Goal: Transaction & Acquisition: Purchase product/service

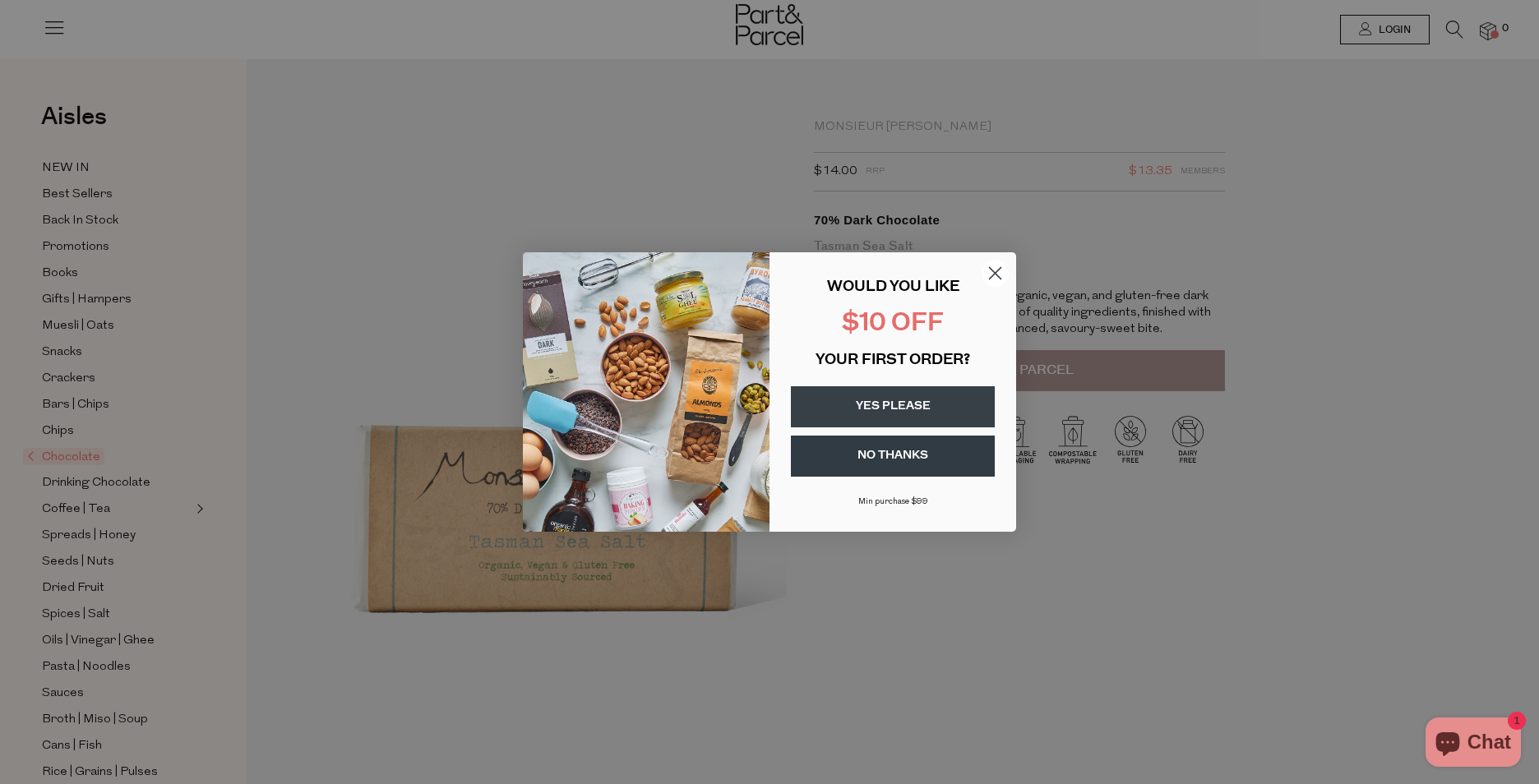
click at [991, 275] on circle "Close dialog" at bounding box center [995, 273] width 27 height 27
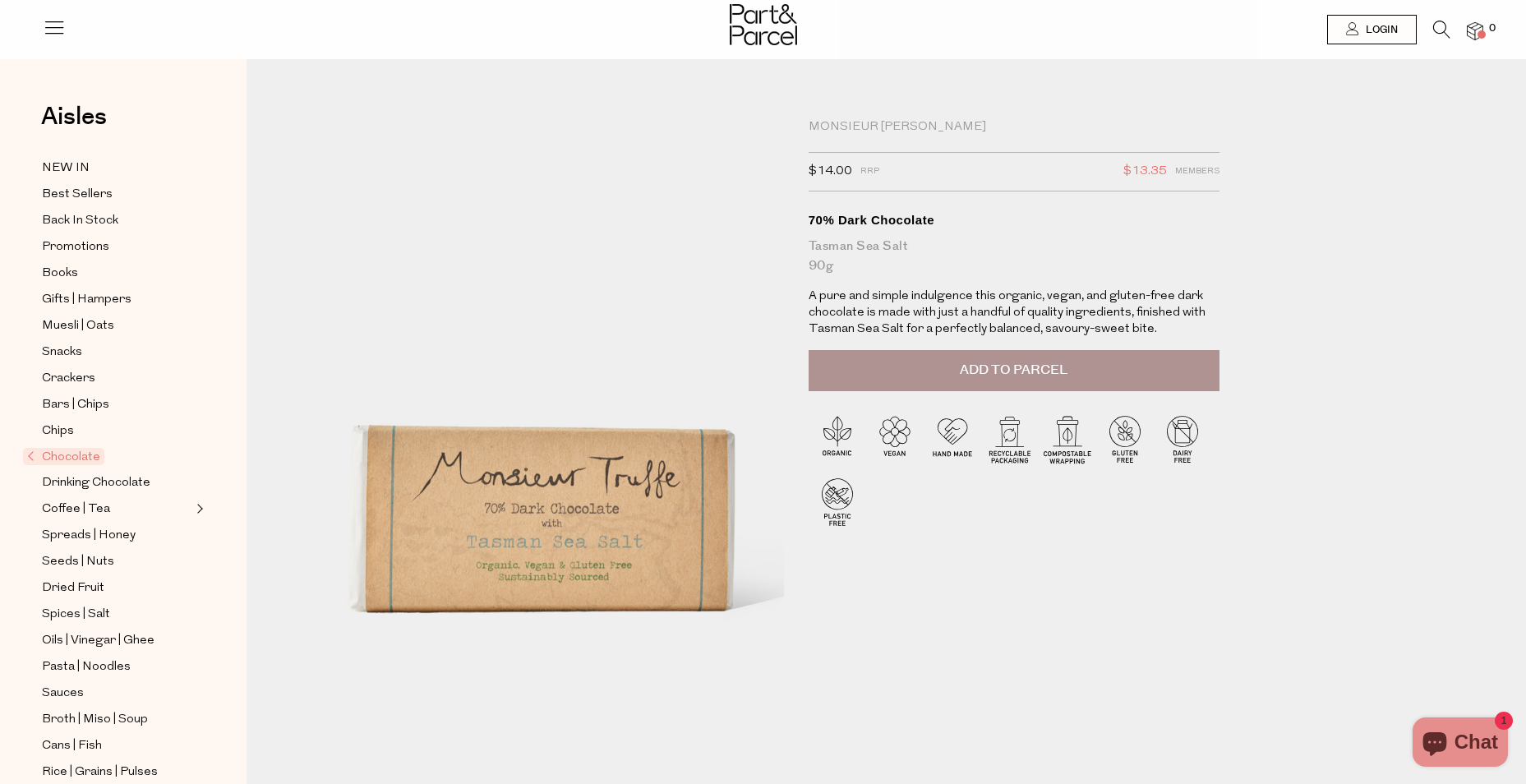
click at [848, 132] on div "Monsieur [PERSON_NAME]" at bounding box center [1014, 127] width 410 height 17
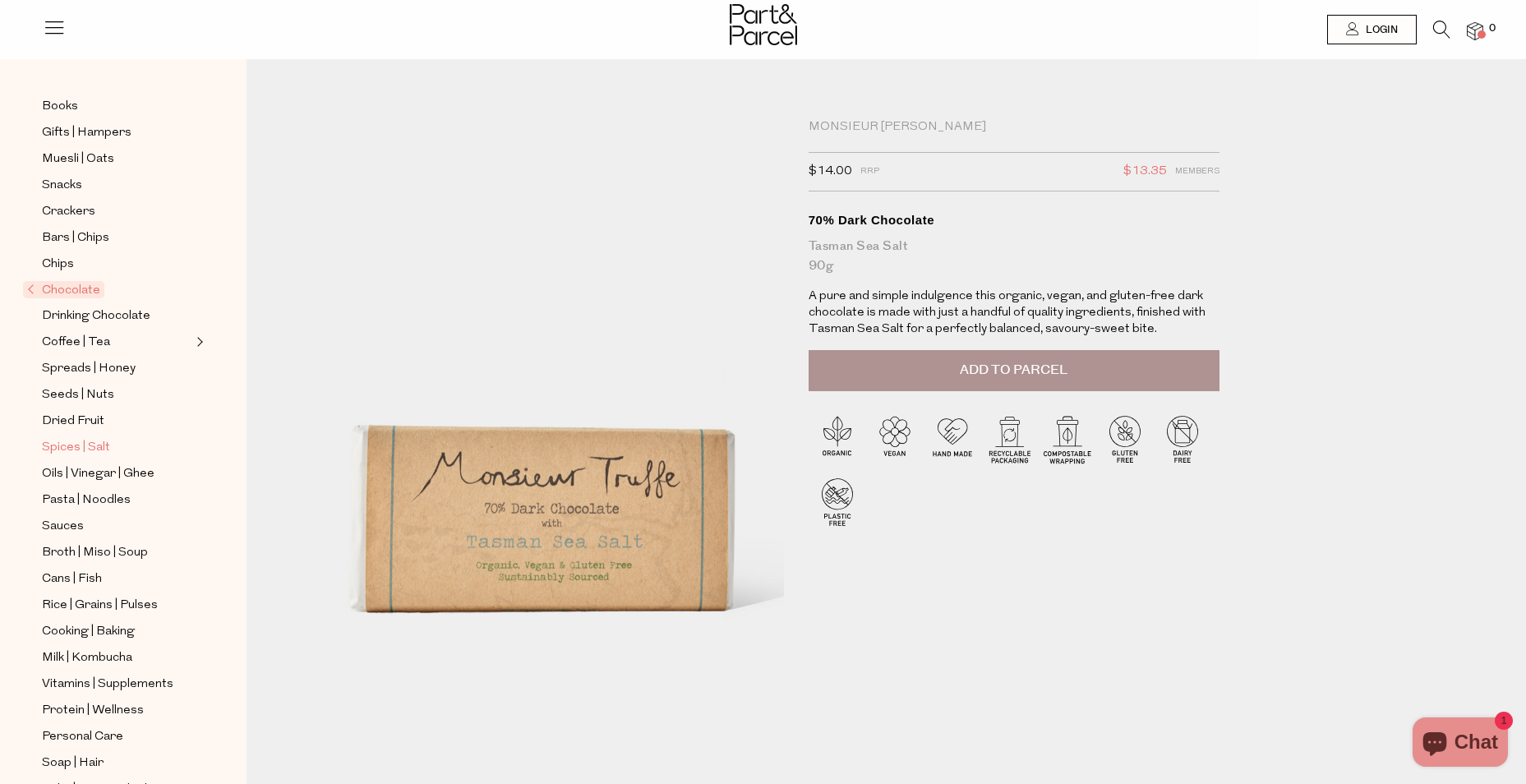
scroll to position [260, 0]
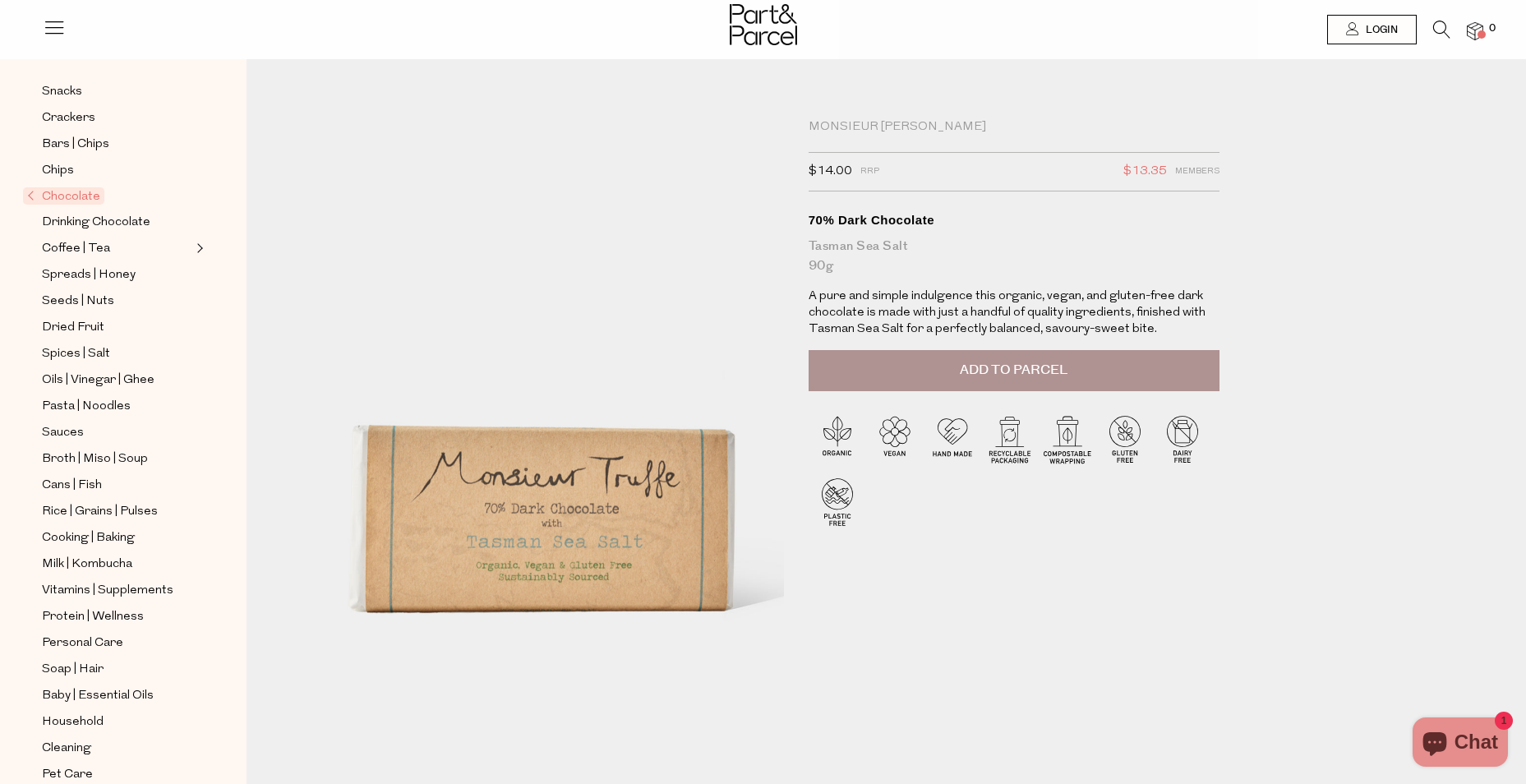
click at [89, 188] on span "Chocolate" at bounding box center [63, 196] width 82 height 18
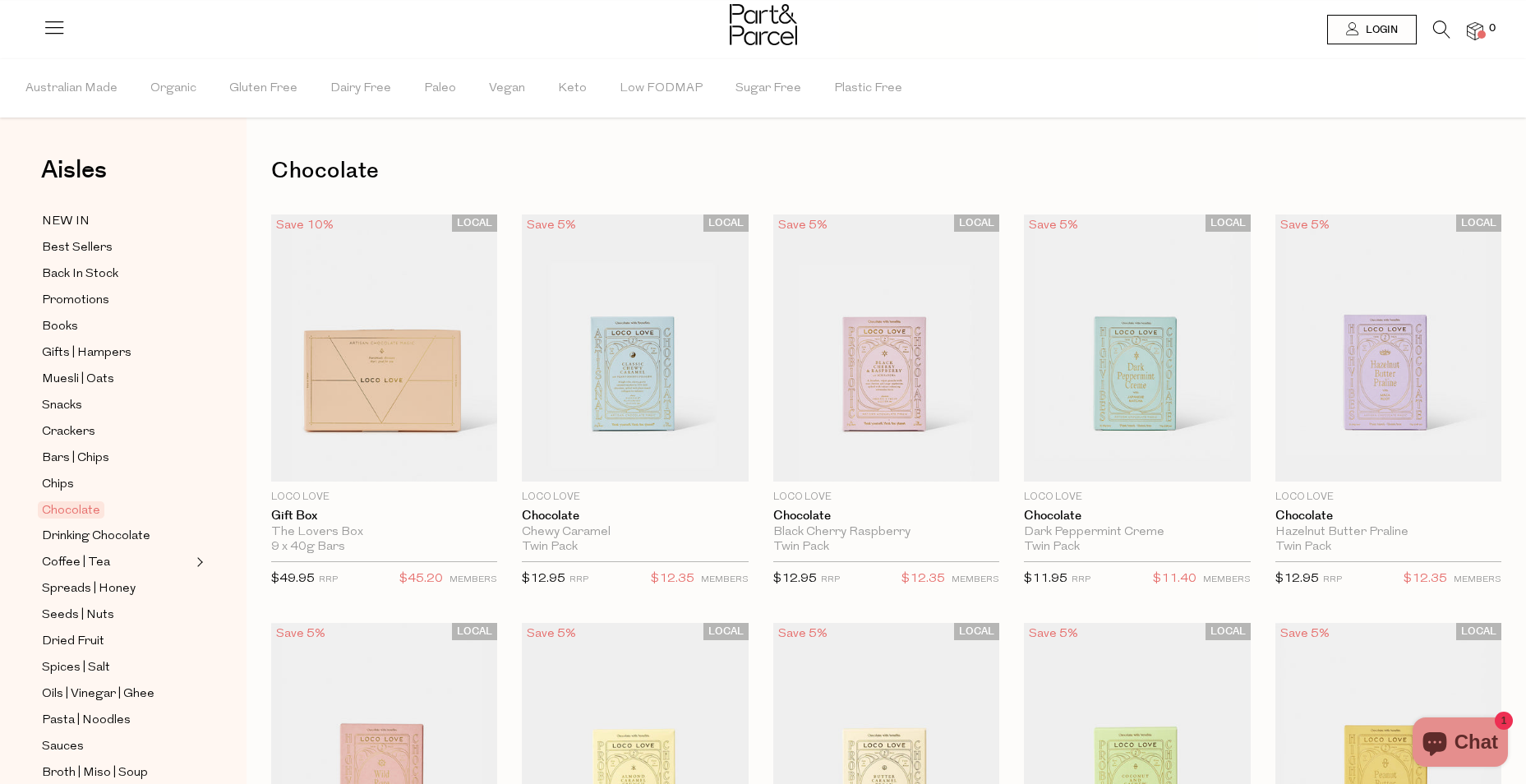
click at [1440, 26] on icon at bounding box center [1442, 29] width 18 height 18
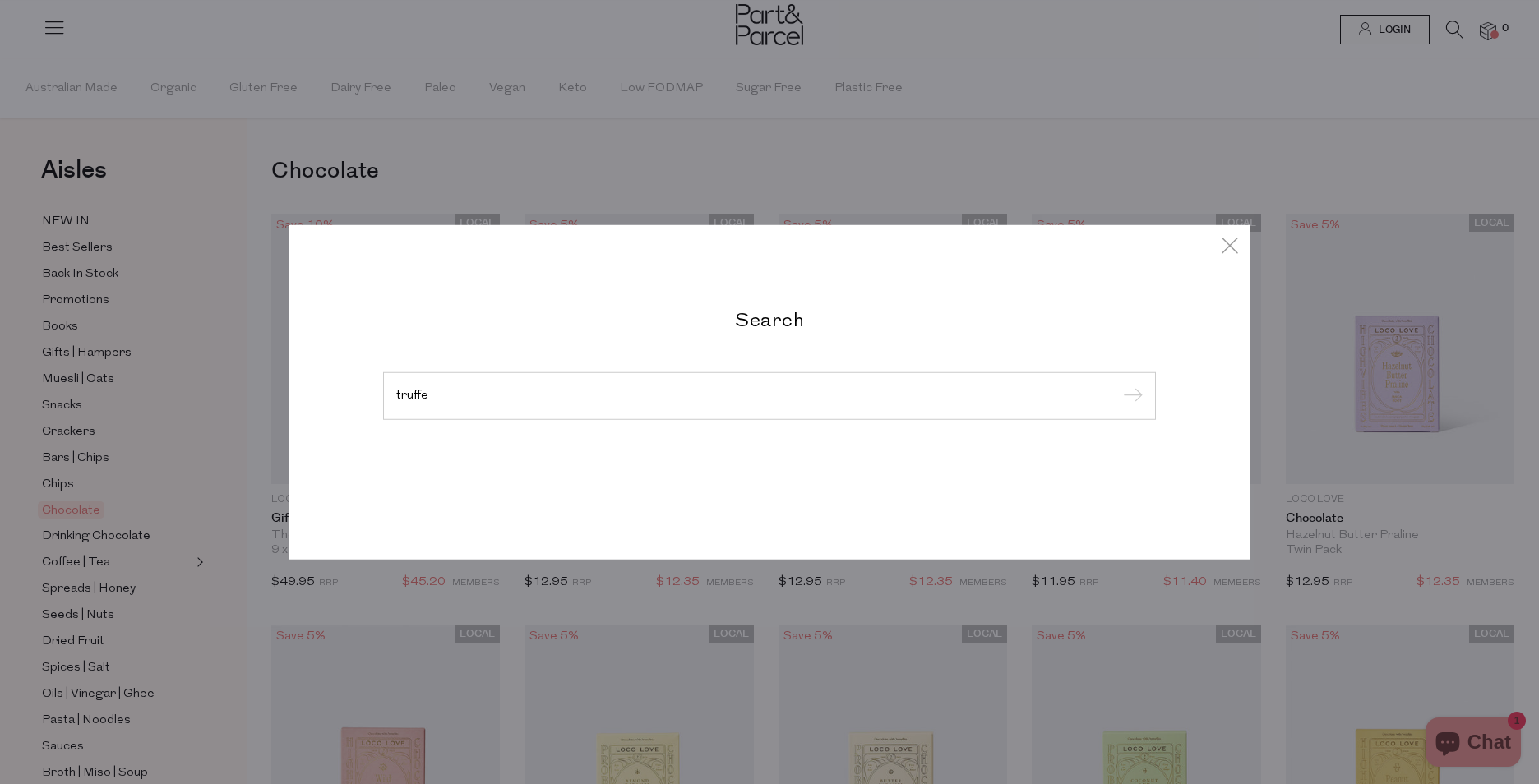
type input "truffe"
click at [1118, 384] on input "submit" at bounding box center [1130, 396] width 25 height 25
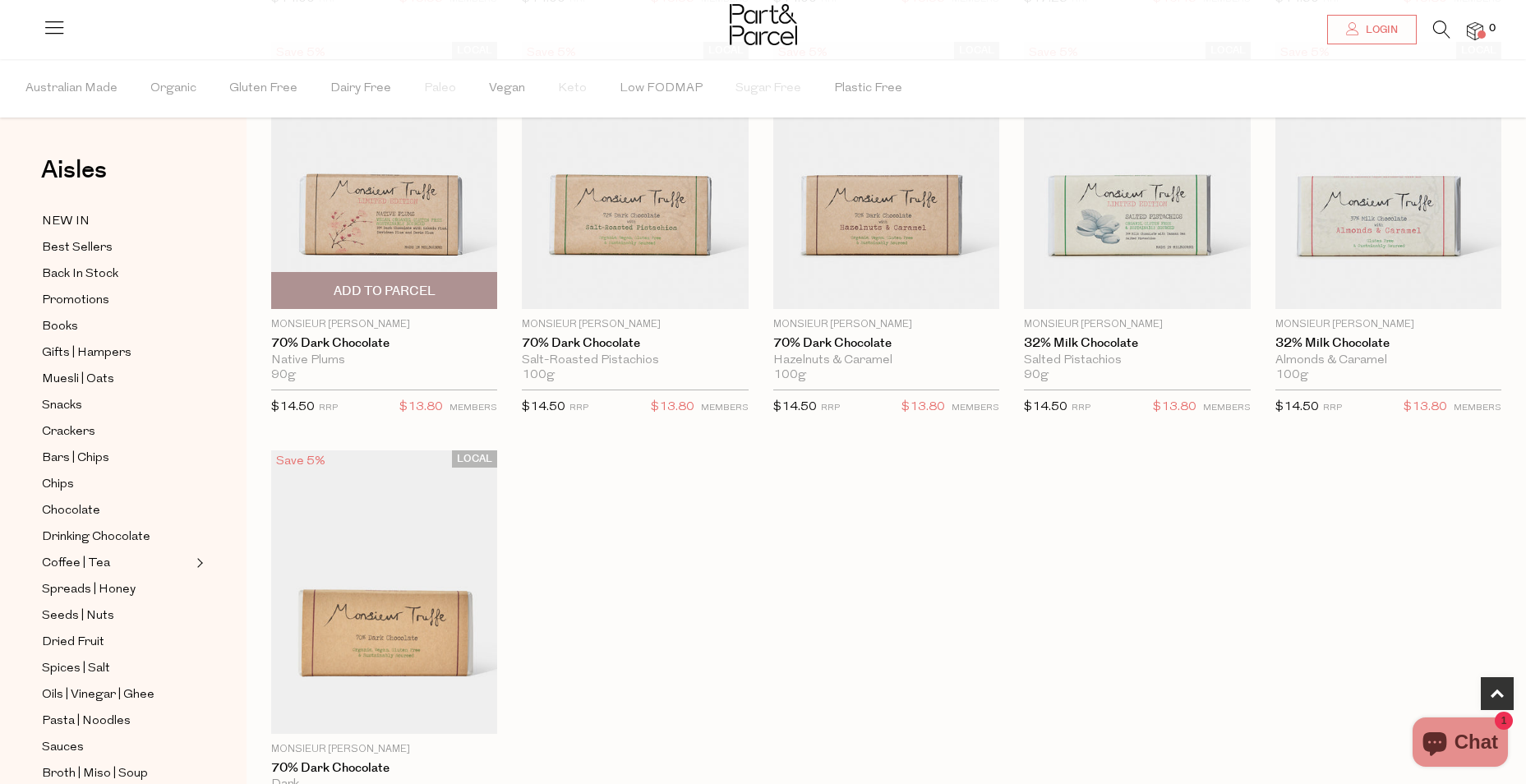
scroll to position [410, 0]
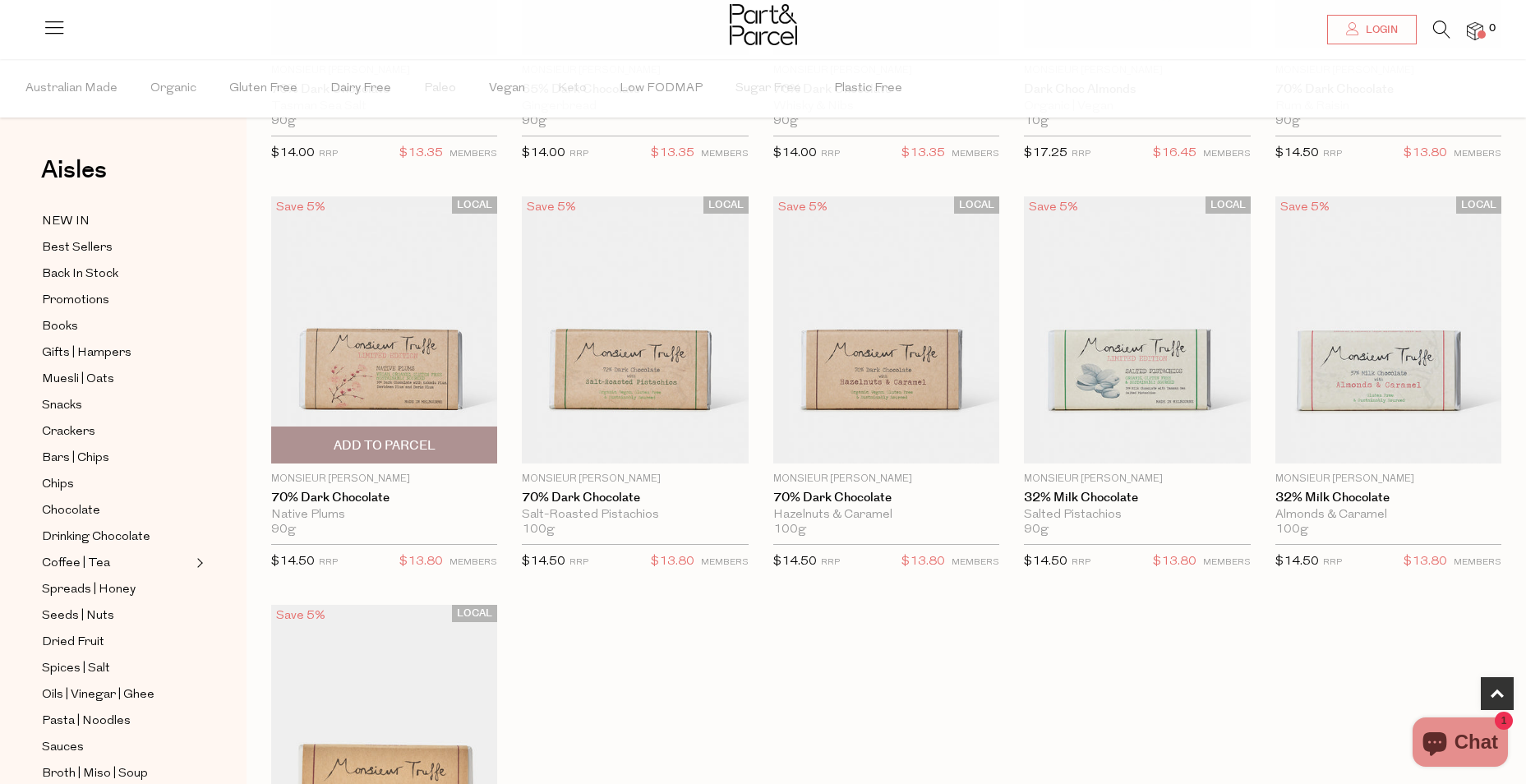
click at [415, 356] on img at bounding box center [384, 330] width 226 height 267
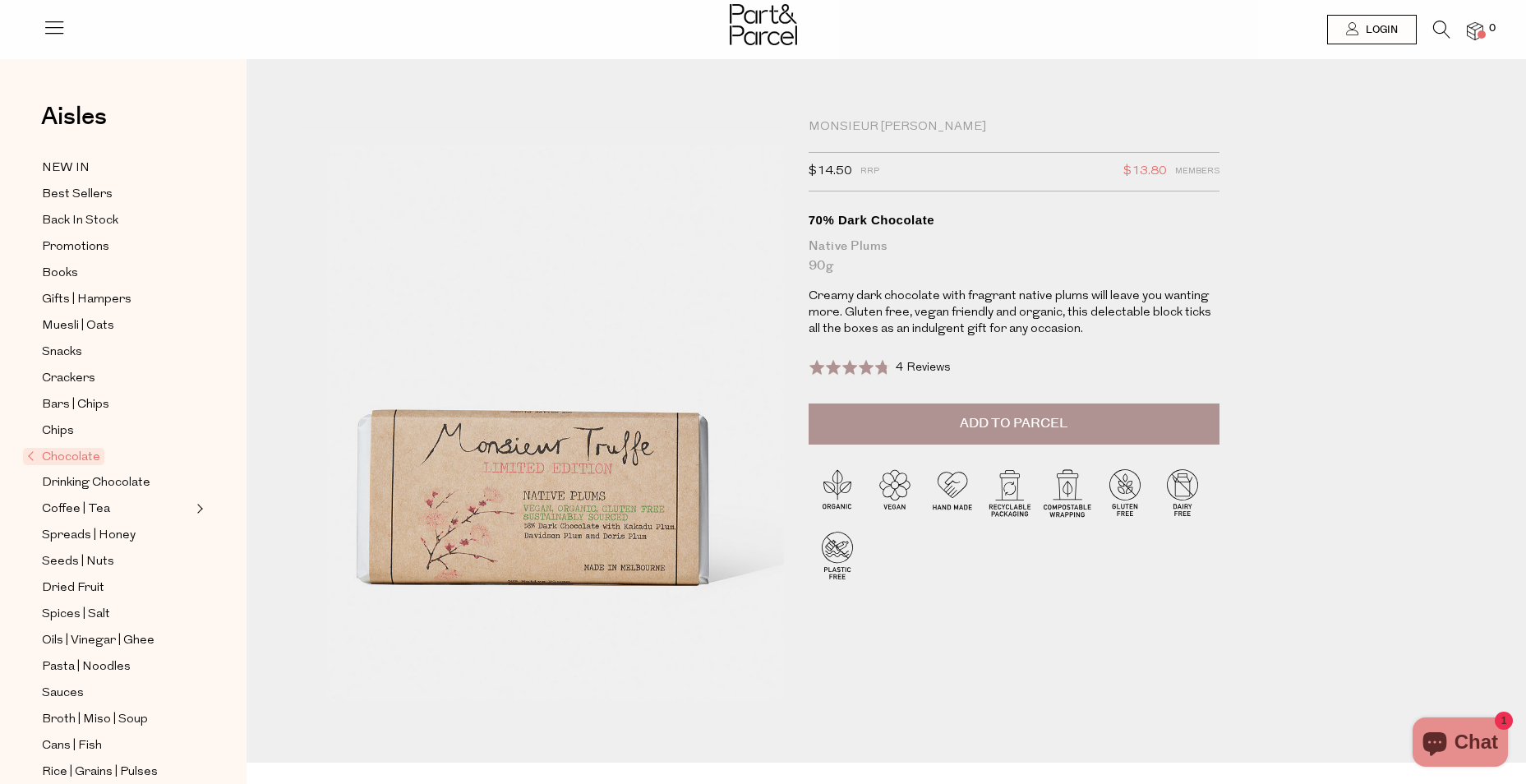
click at [924, 372] on span "4 Reviews" at bounding box center [923, 367] width 55 height 12
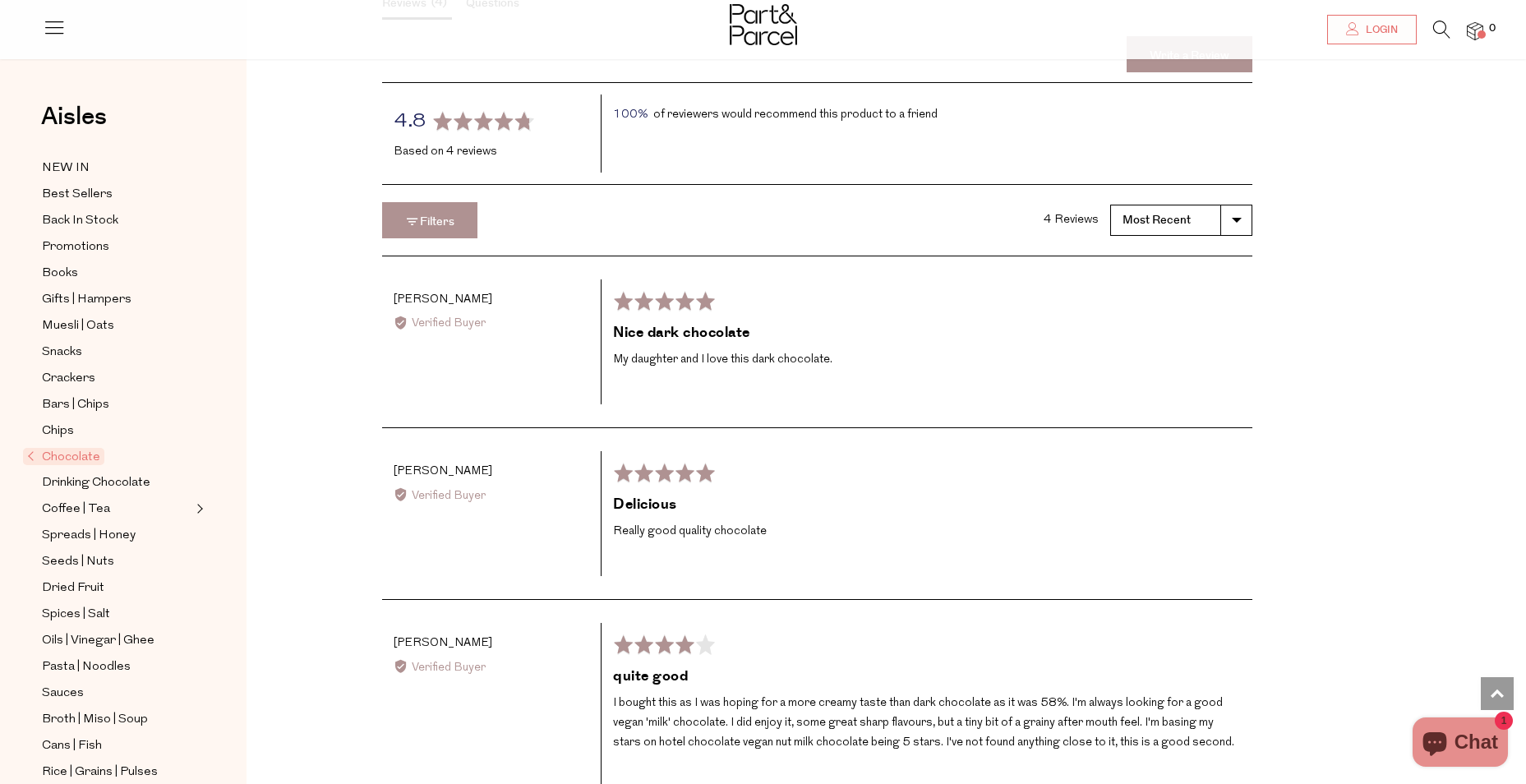
scroll to position [2474, 0]
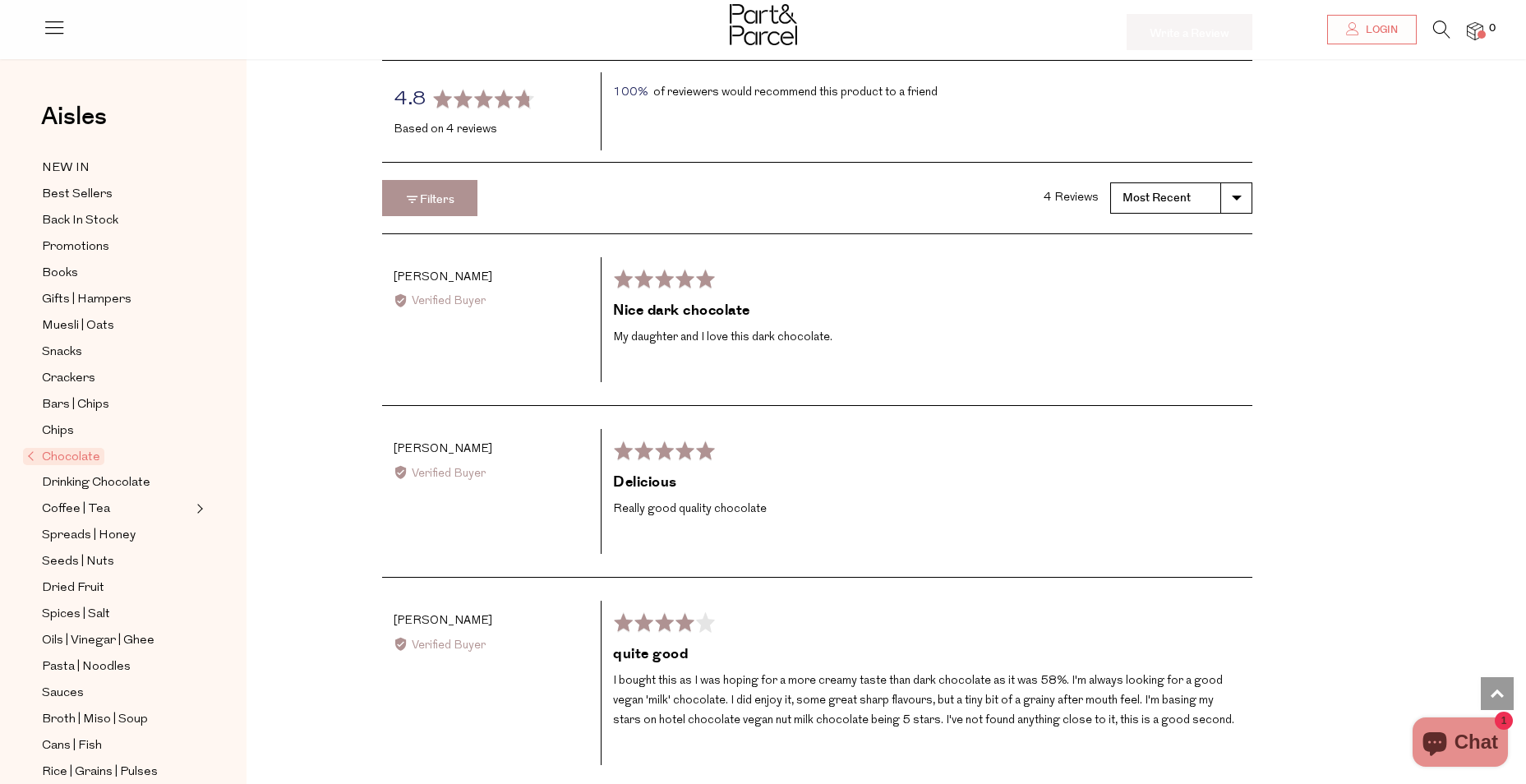
drag, startPoint x: 1525, startPoint y: 619, endPoint x: 1525, endPoint y: 677, distance: 58.0
click at [1525, 677] on div "Reviews 4 Questions Write a Review average rating 4.8 out of 5 Based on 4 revie…" at bounding box center [898, 458] width 1280 height 1071
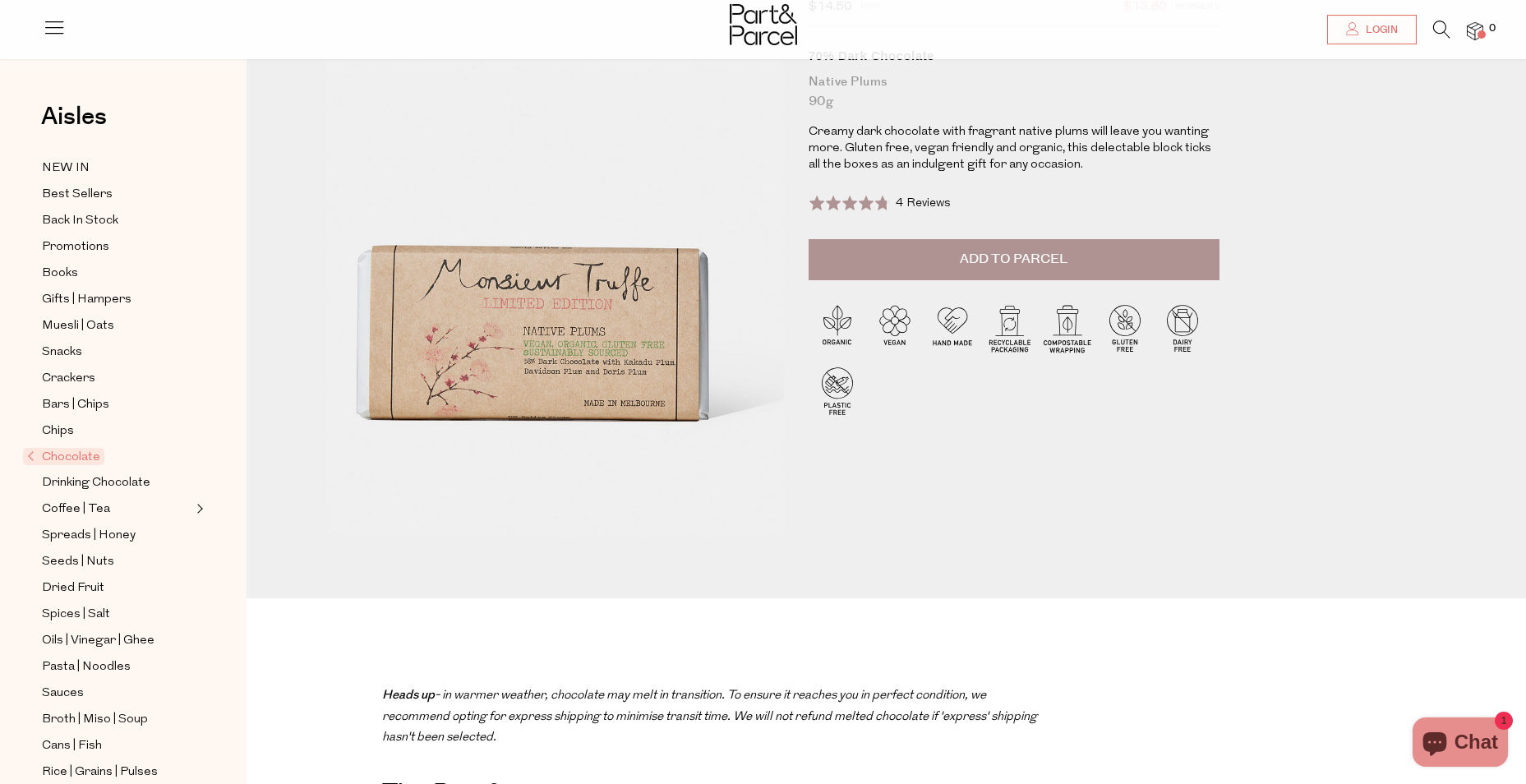
scroll to position [0, 0]
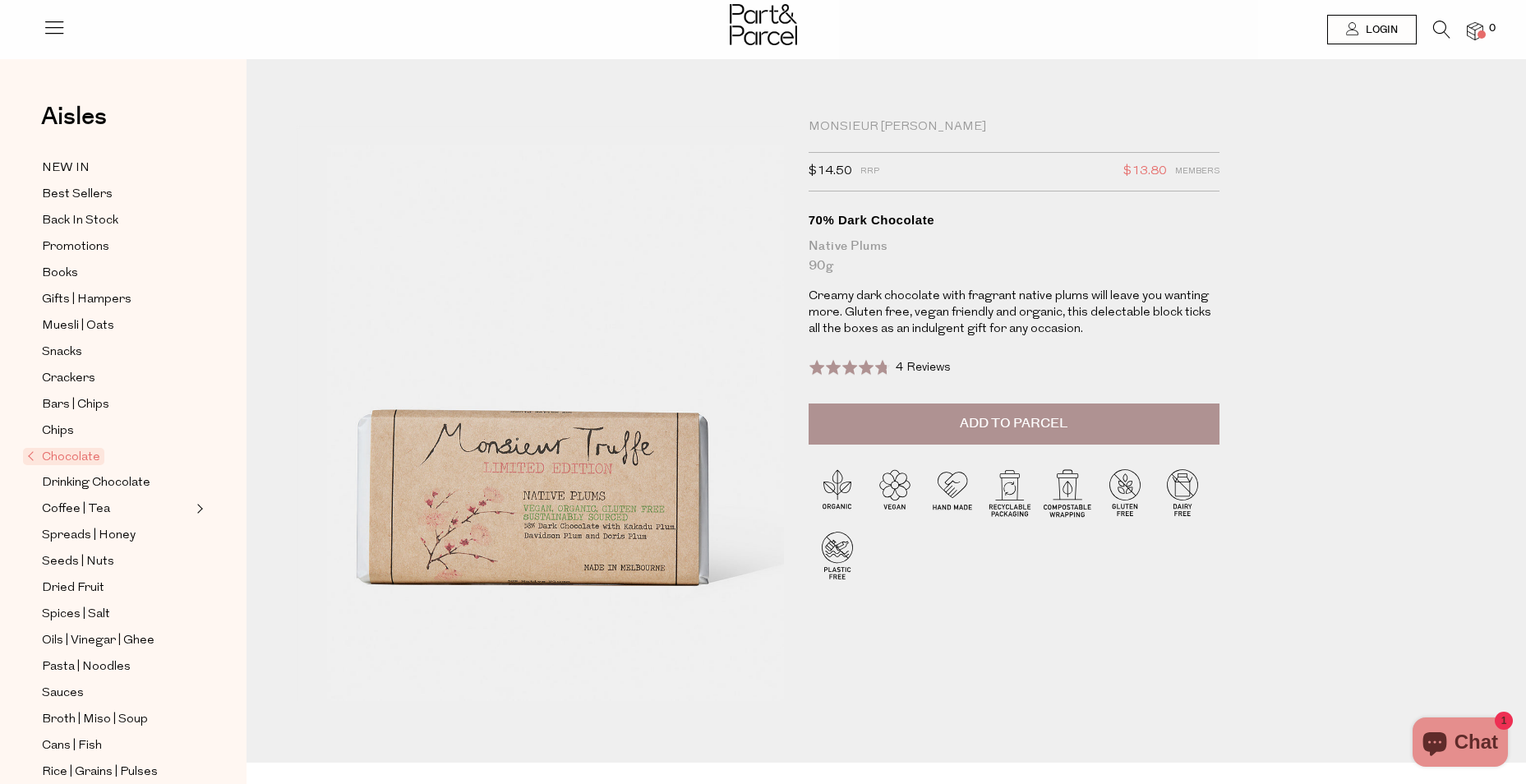
click at [758, 1] on div at bounding box center [763, 26] width 68 height 53
click at [759, 14] on img at bounding box center [763, 25] width 68 height 41
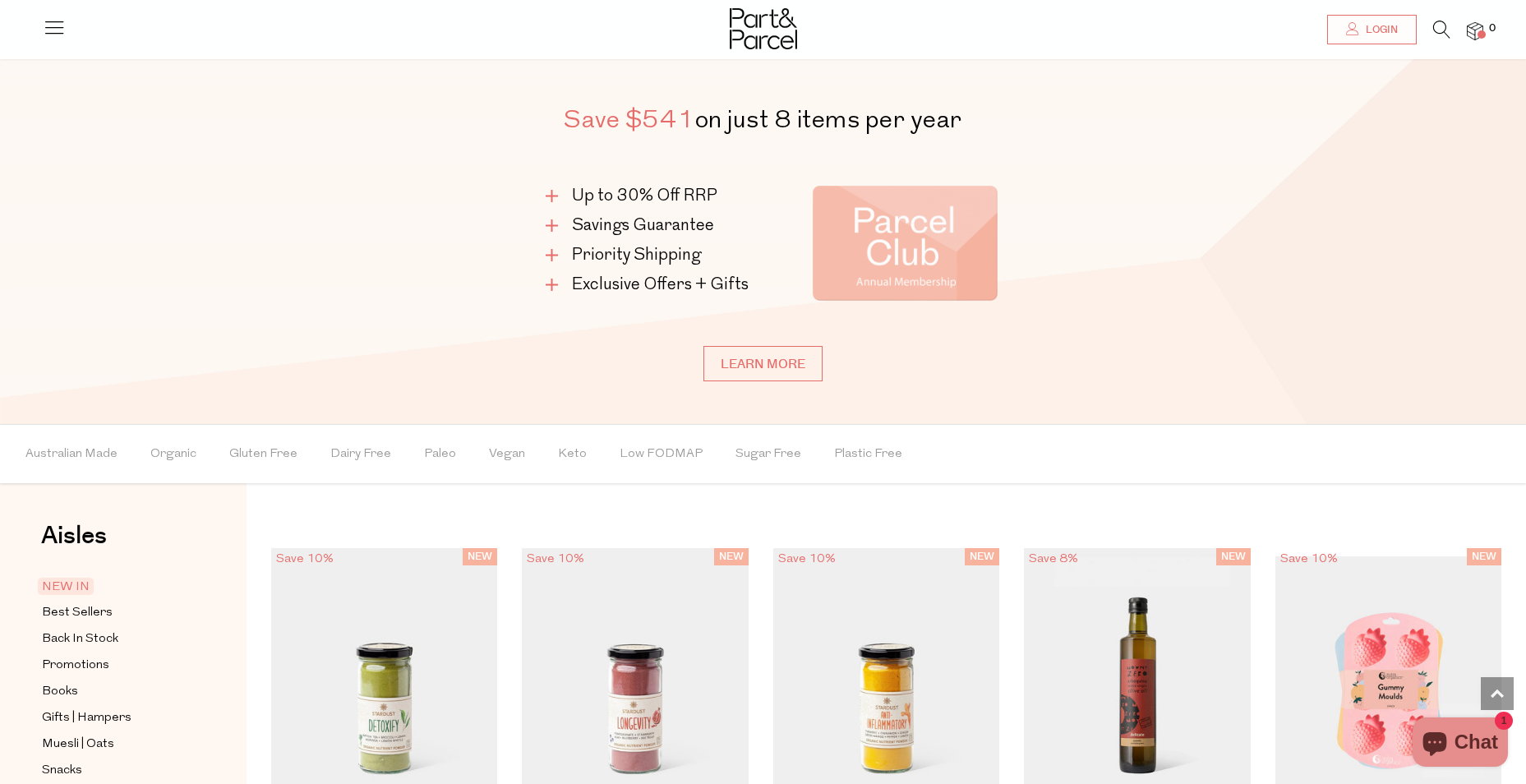
scroll to position [916, 0]
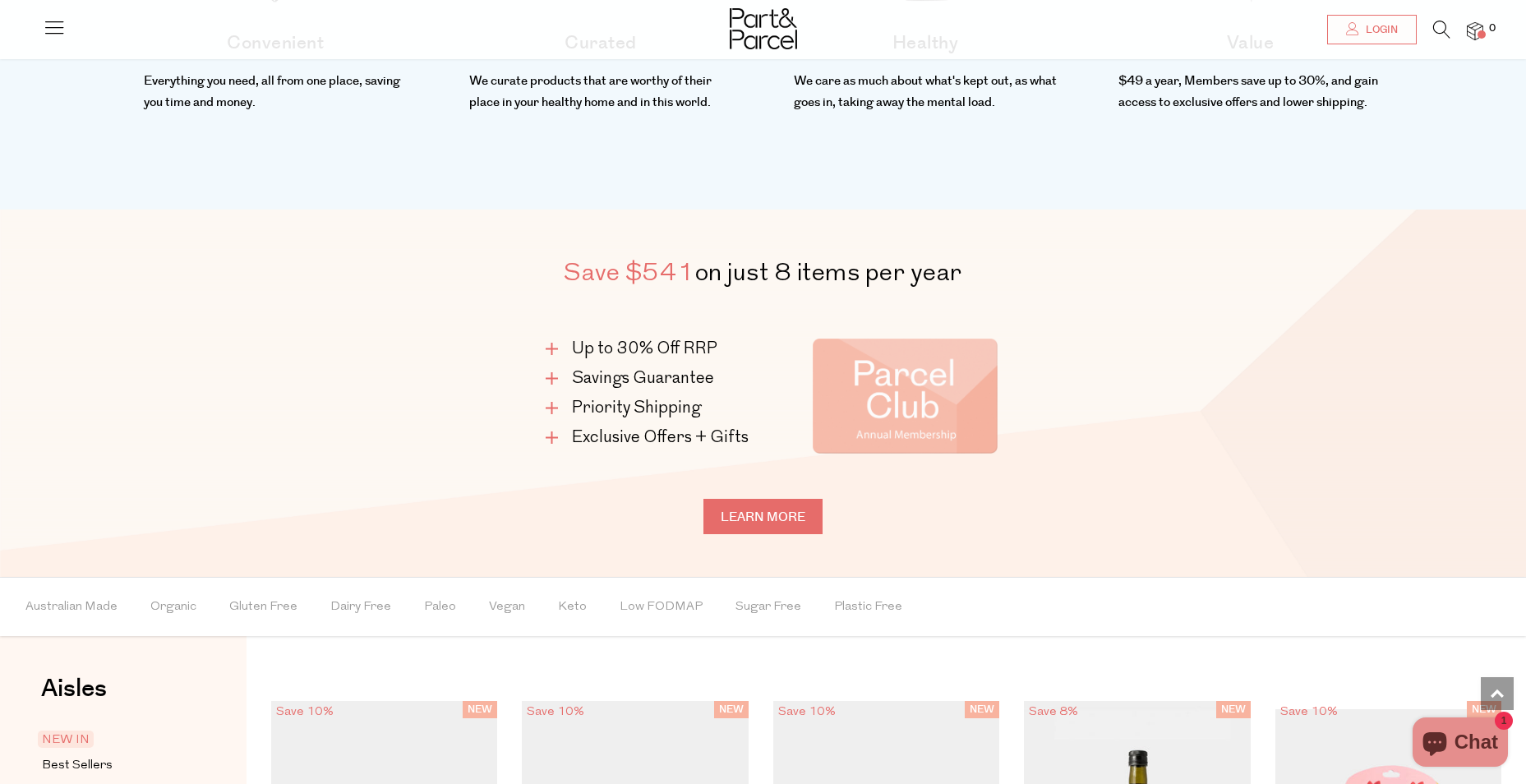
click at [738, 530] on link "Learn more" at bounding box center [763, 517] width 119 height 35
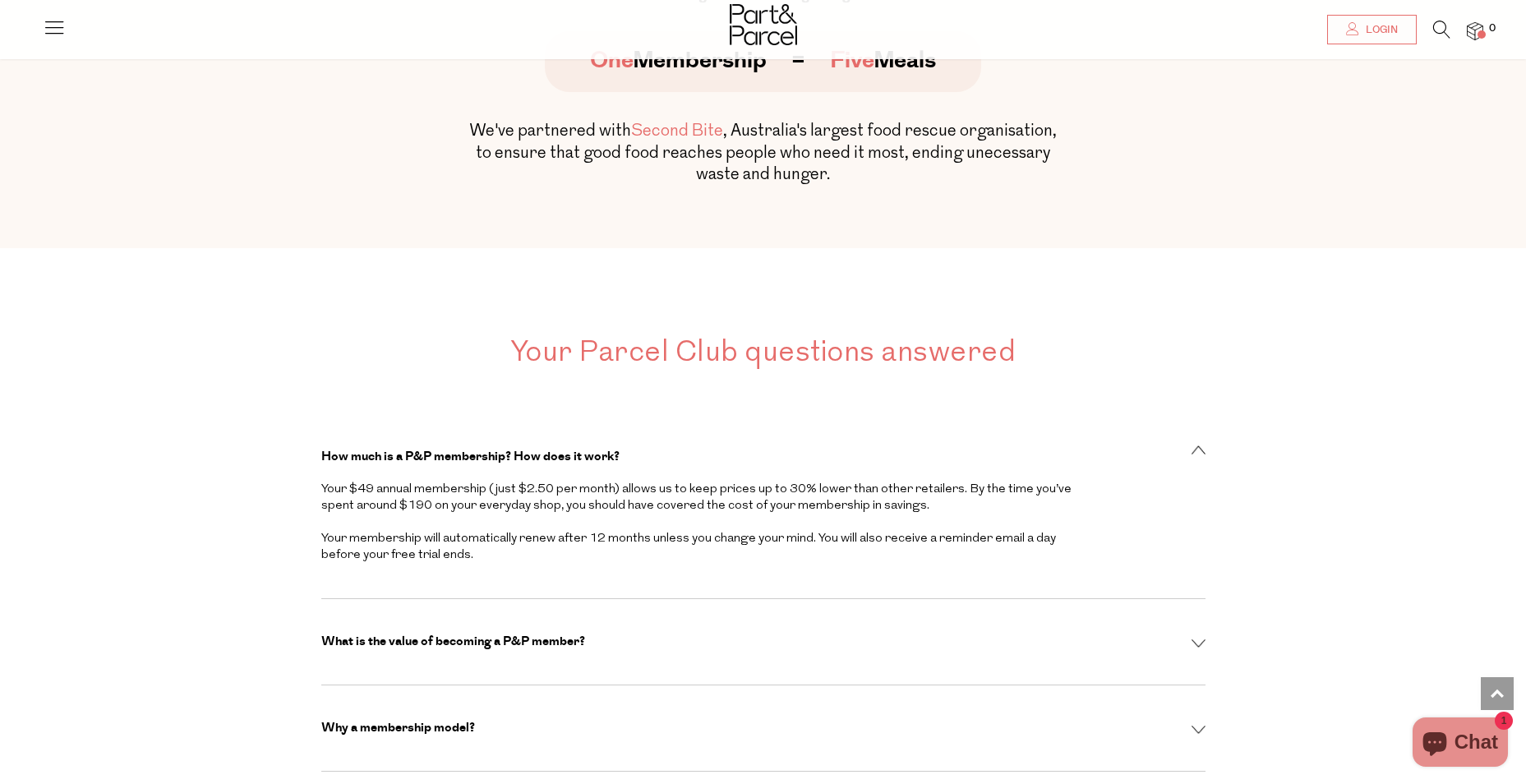
scroll to position [5094, 0]
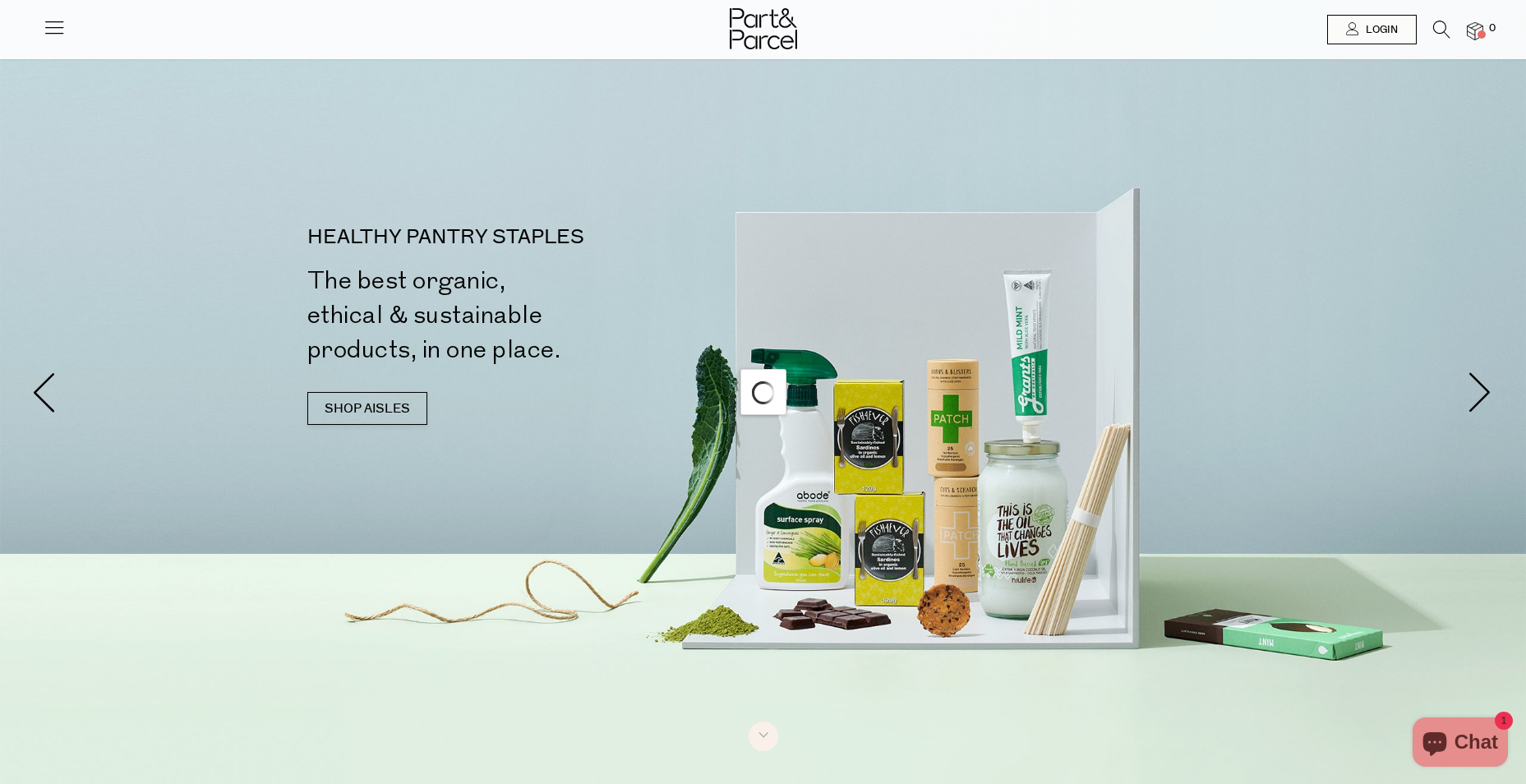
scroll to position [916, 0]
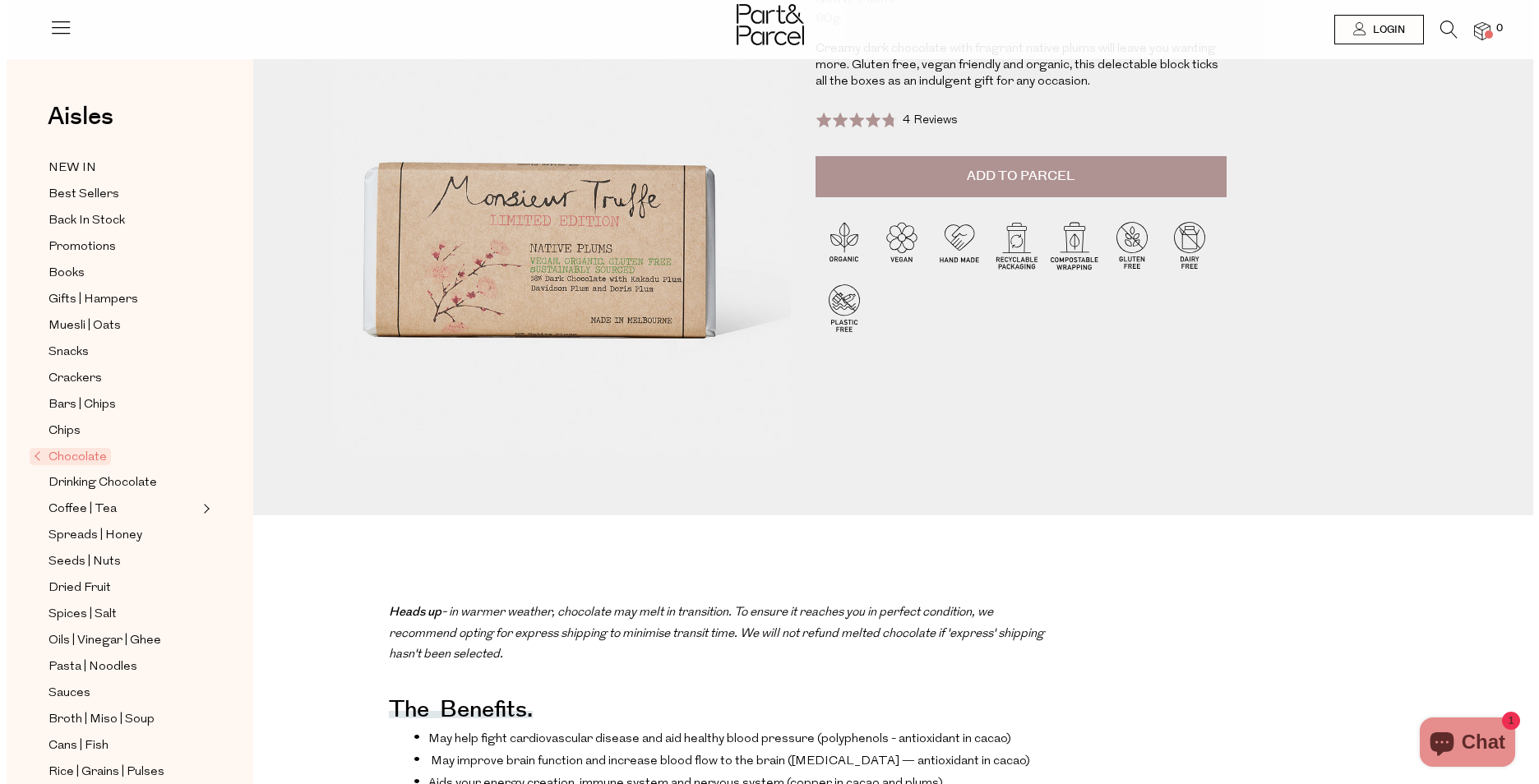
scroll to position [410, 0]
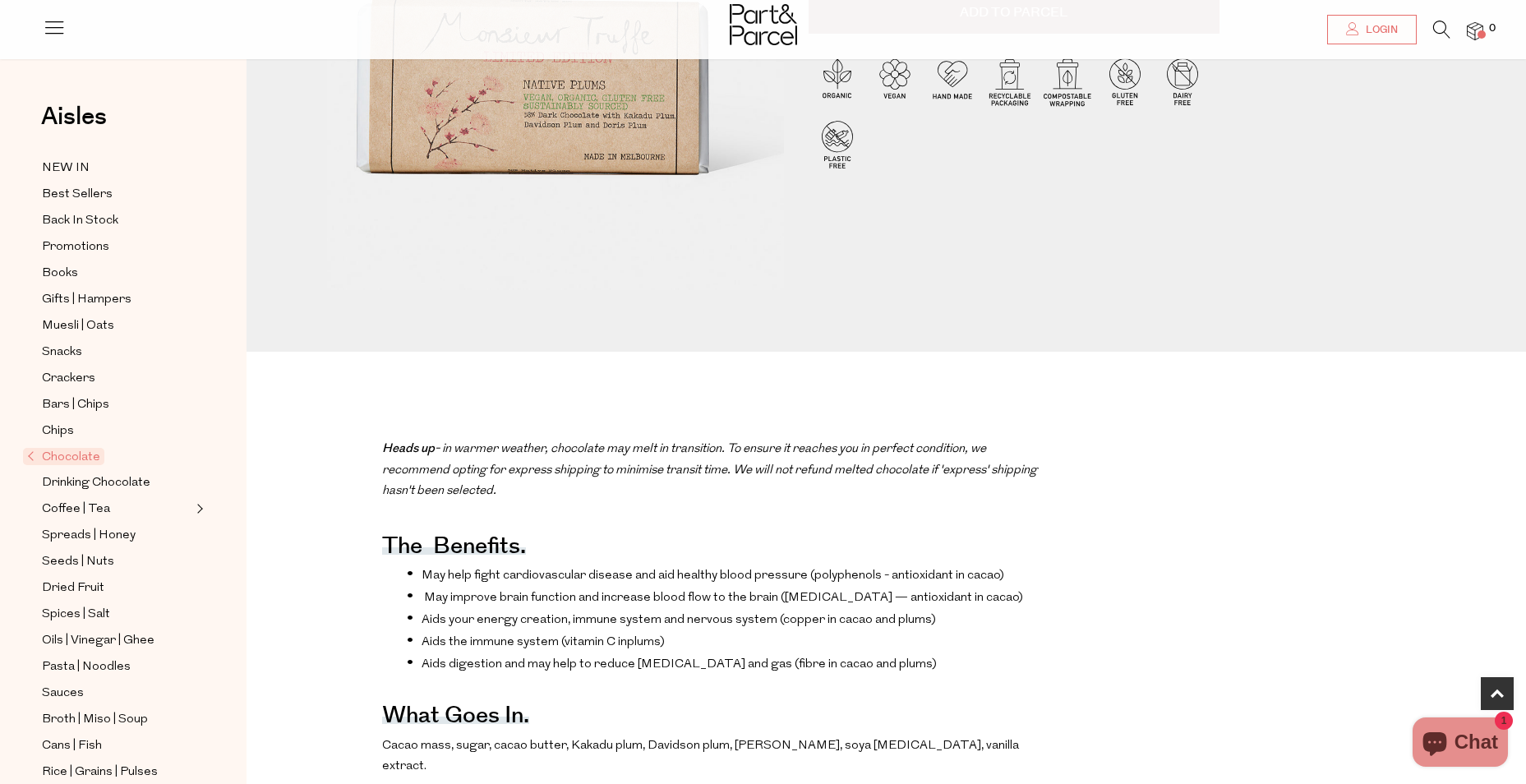
click at [56, 26] on icon at bounding box center [54, 27] width 23 height 23
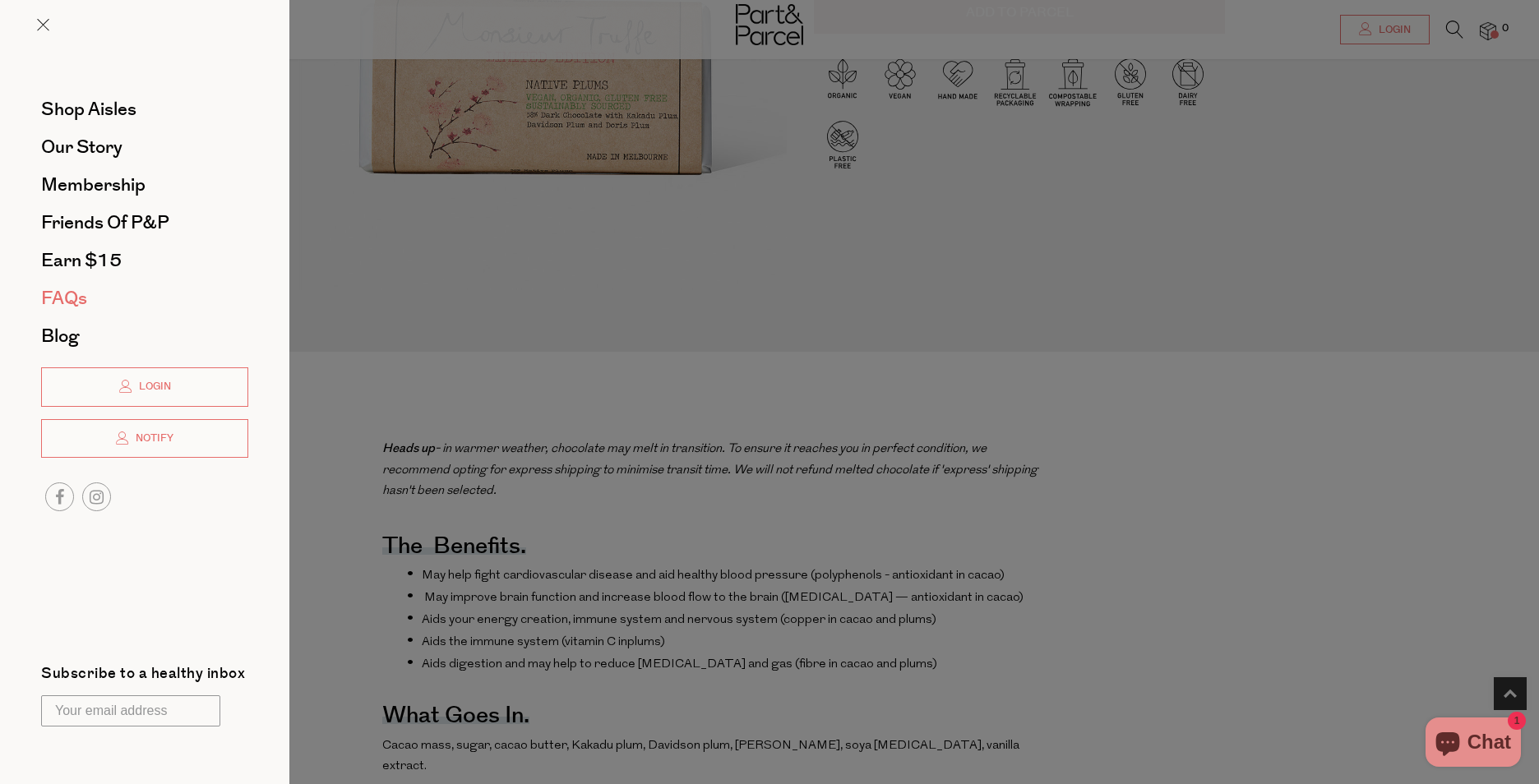
click at [77, 303] on span "FAQs" at bounding box center [64, 298] width 46 height 26
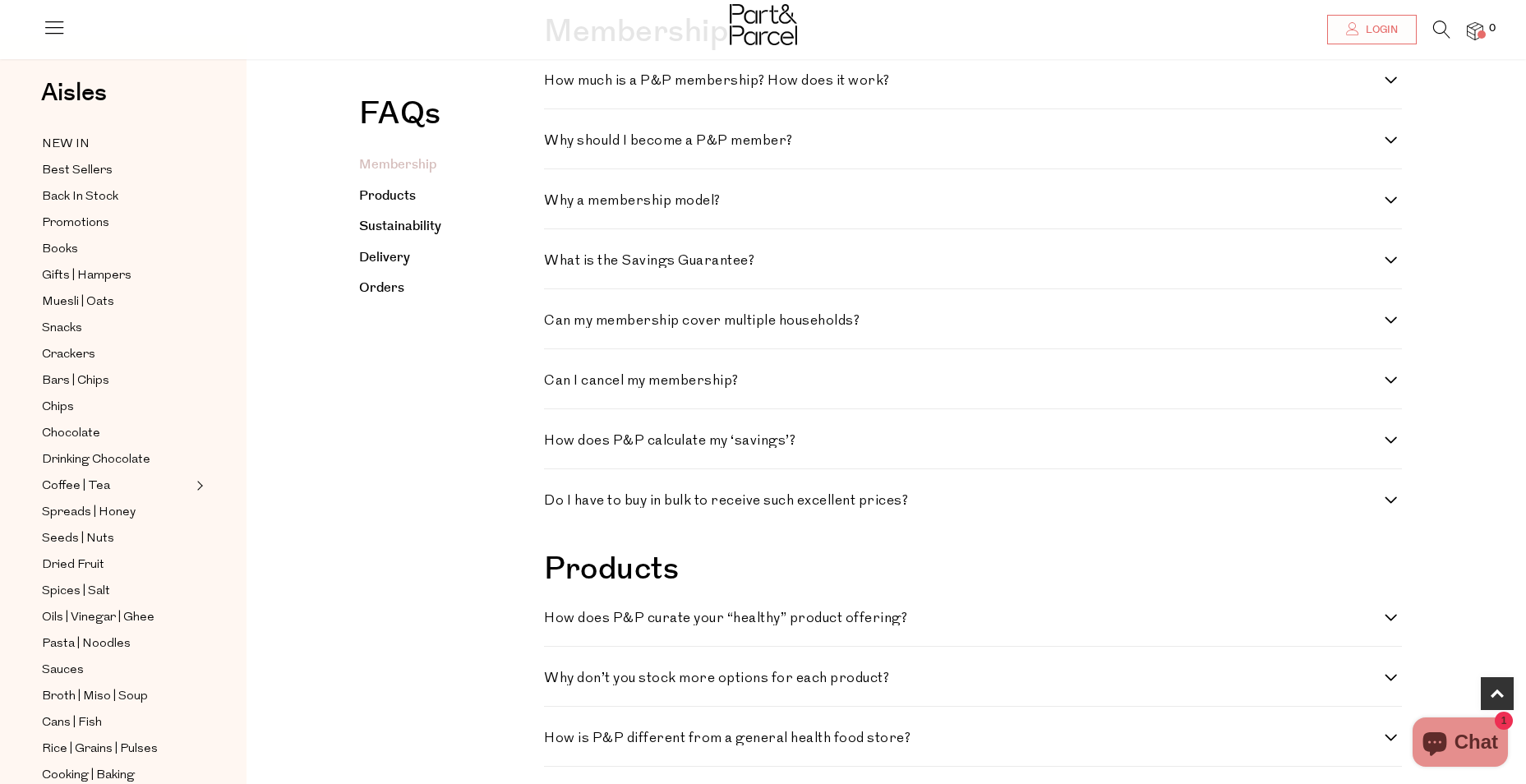
scroll to position [493, 0]
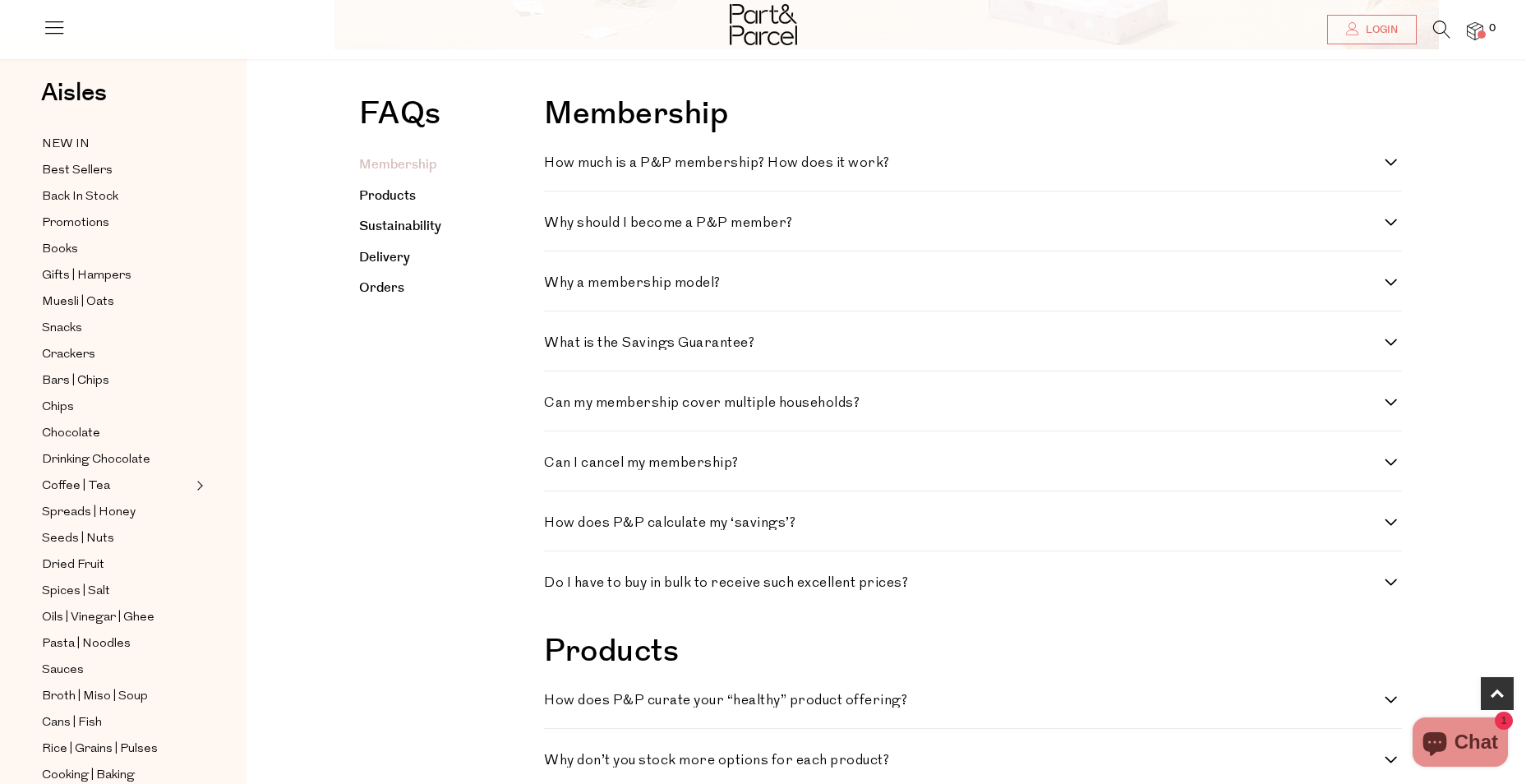
click at [598, 289] on h4 "Why a membership model?" at bounding box center [964, 283] width 841 height 14
click at [554, 287] on model\? "Why a membership model?" at bounding box center [549, 282] width 11 height 11
checkbox model\? "true"
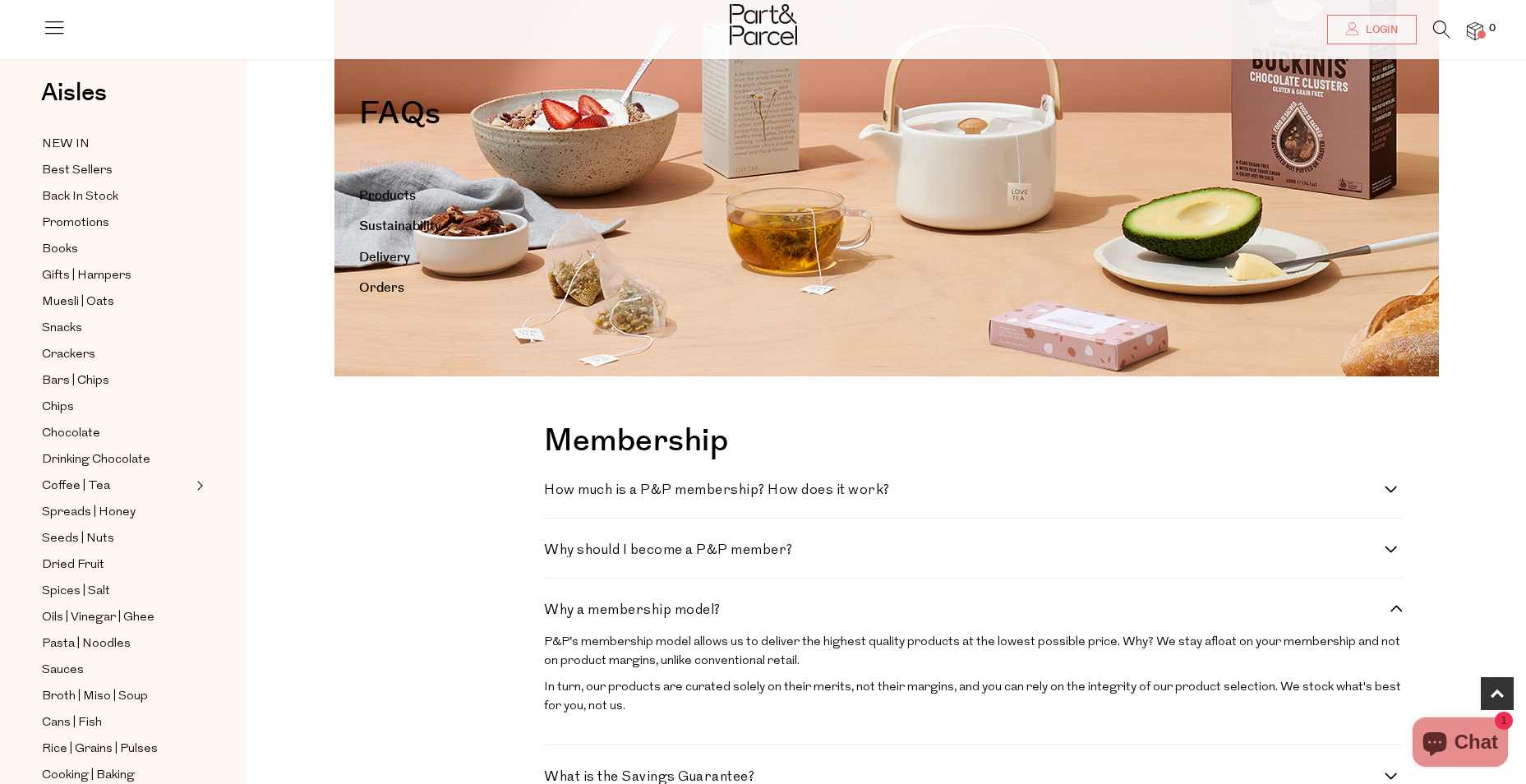
scroll to position [164, 0]
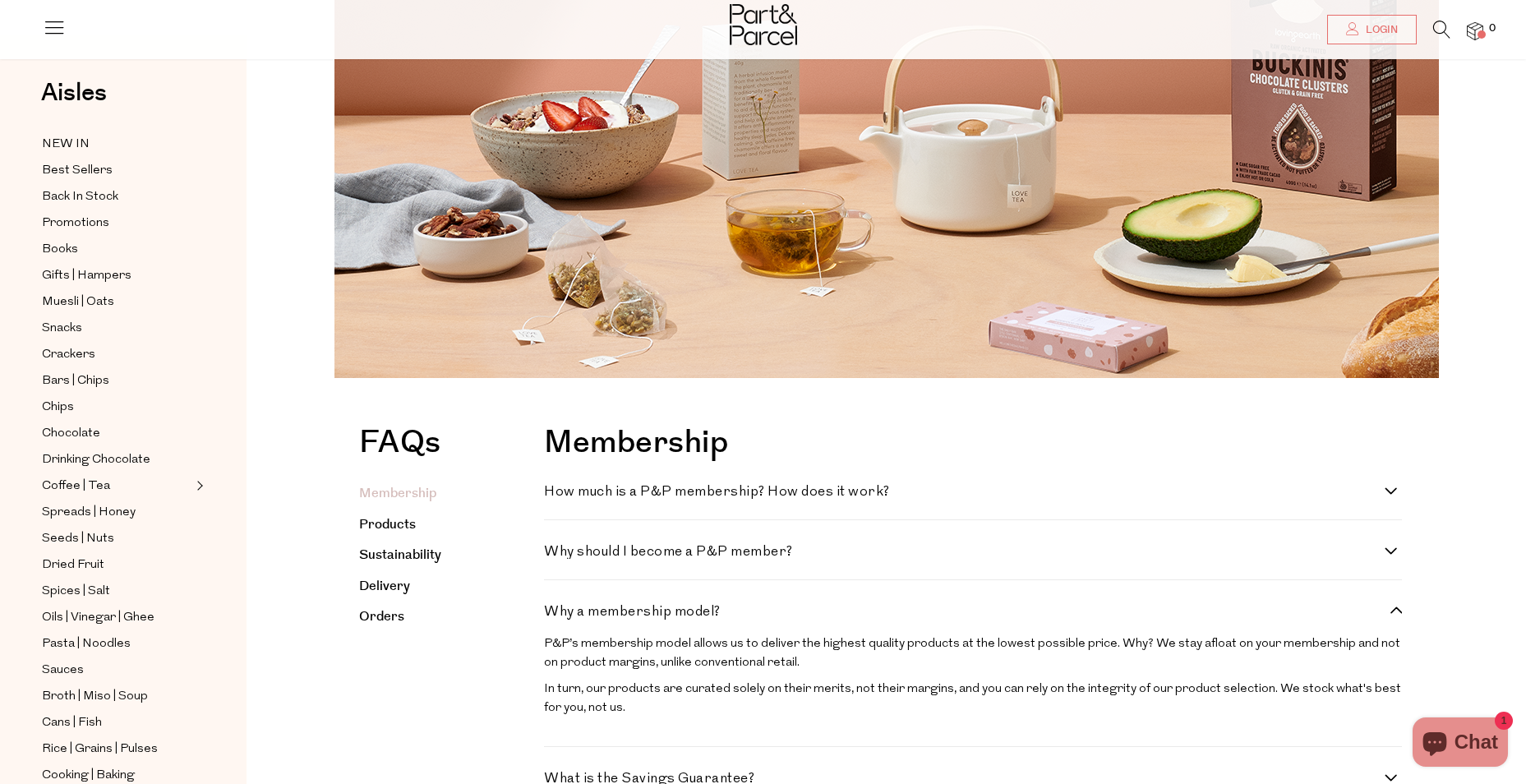
click at [667, 491] on h4 "How much is a P&P membership? How does it work?" at bounding box center [964, 492] width 841 height 14
click at [554, 491] on work\? "How much is a P&P membership? How does it work?" at bounding box center [549, 490] width 11 height 11
checkbox work\? "true"
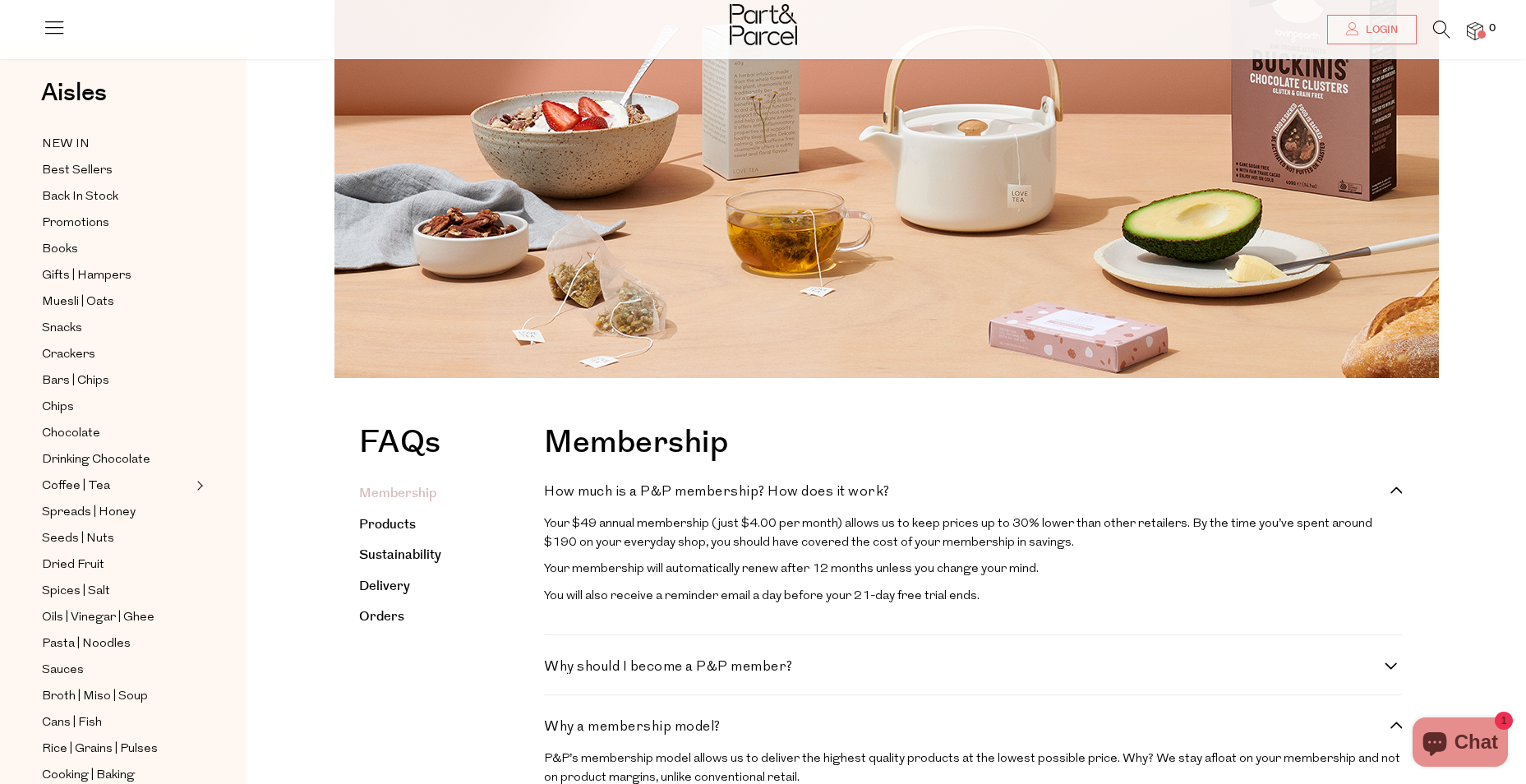
scroll to position [0, 0]
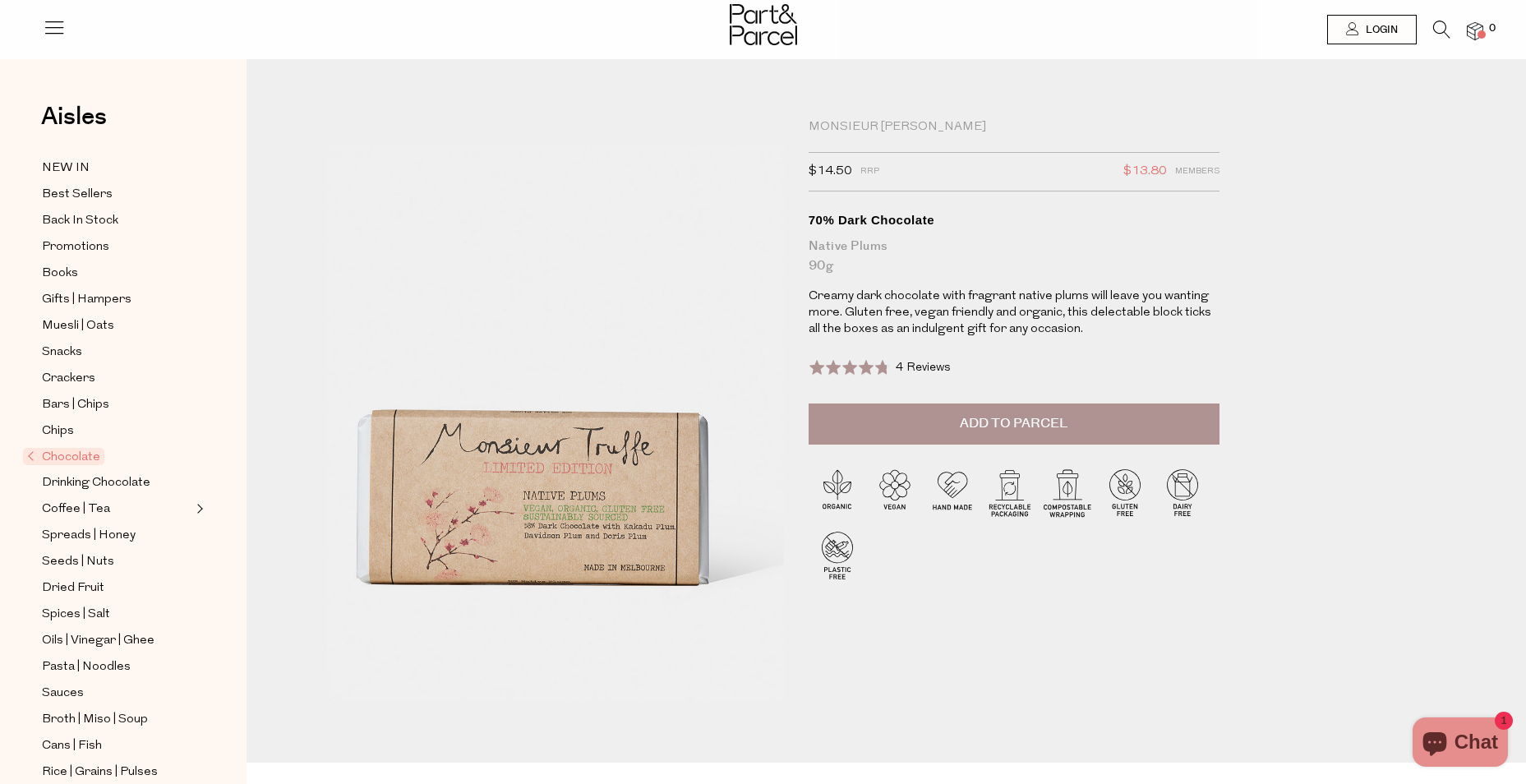
click at [1036, 425] on span "Add to Parcel" at bounding box center [1013, 424] width 108 height 19
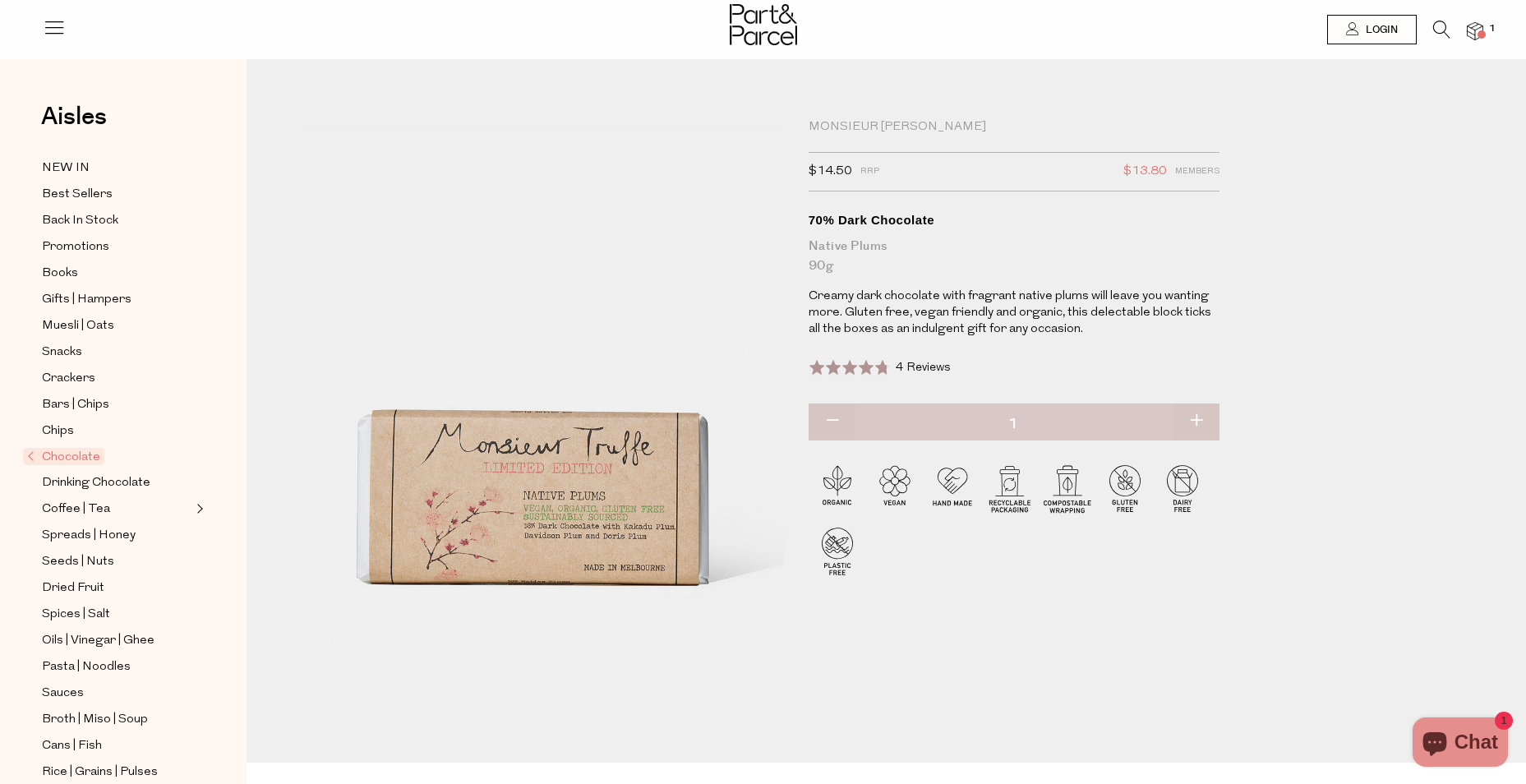
click at [1473, 22] on img at bounding box center [1474, 32] width 17 height 19
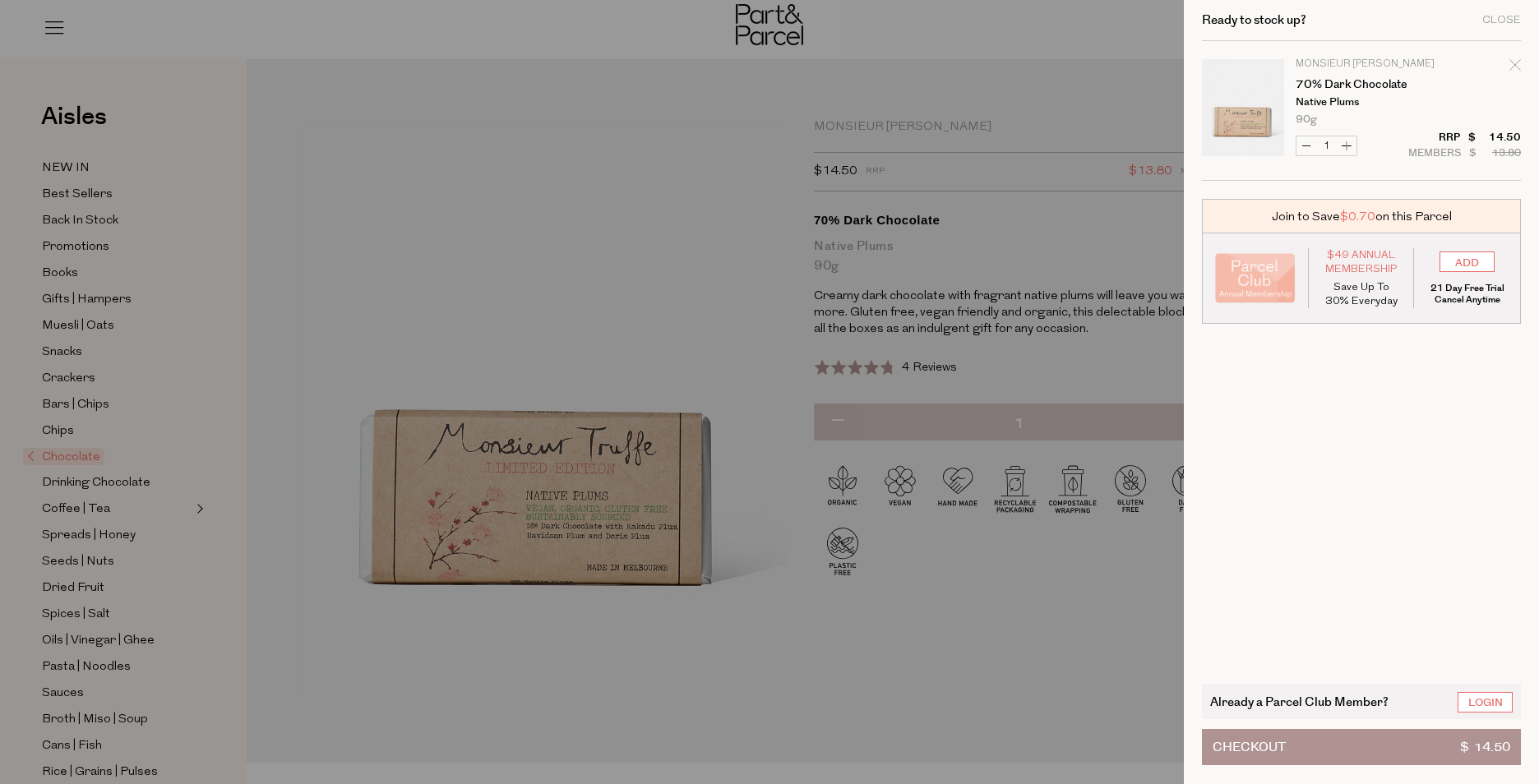
click at [1353, 151] on button "Increase 70% Dark Chocolate" at bounding box center [1346, 146] width 19 height 19
type input "2"
click at [1353, 151] on form "Image Product Total Qty Monsieur Truffe 70% Dark Chocolate Native Plums 90g Onl…" at bounding box center [1362, 110] width 319 height 139
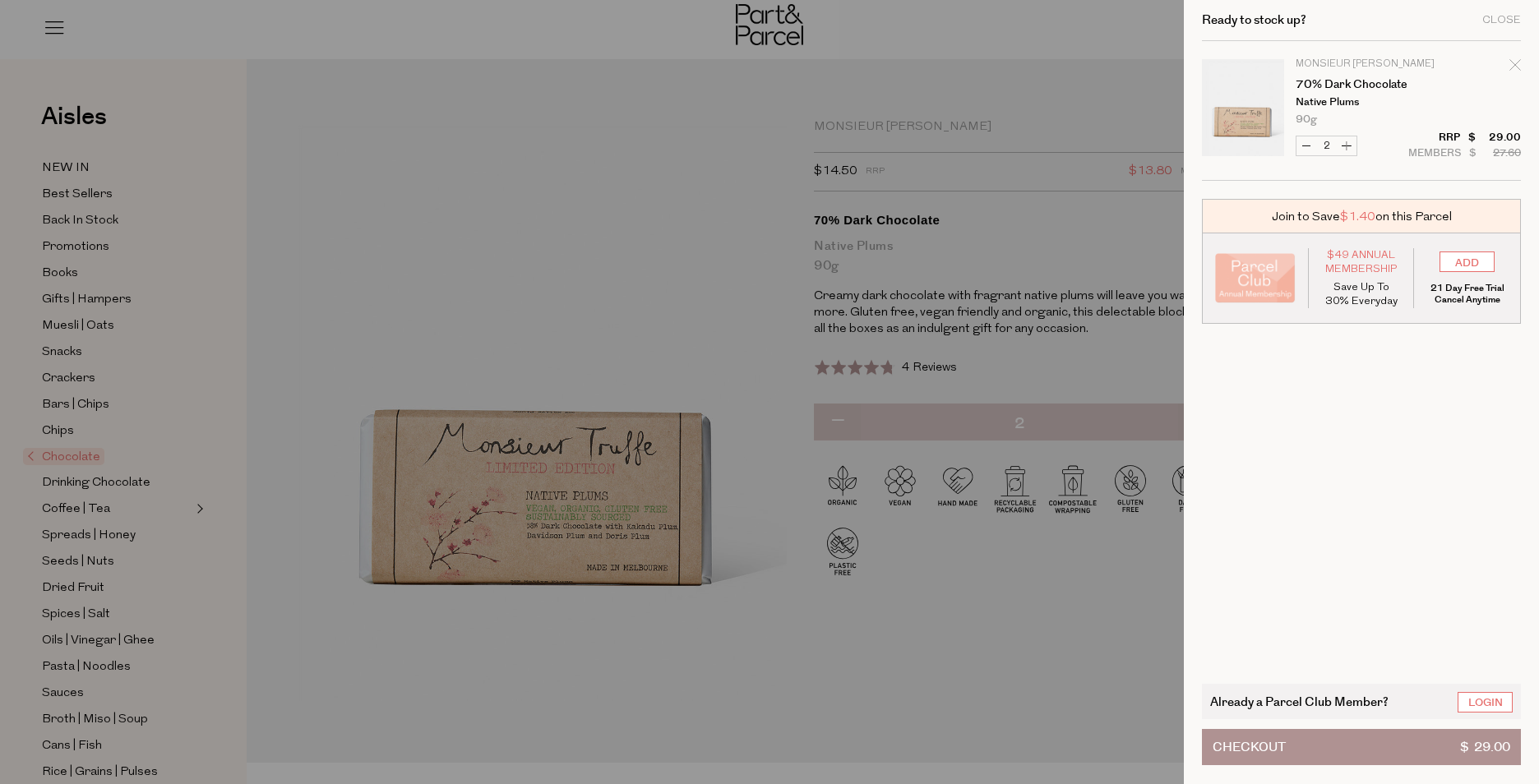
click at [1352, 147] on button "Increase 70% Dark Chocolate" at bounding box center [1346, 146] width 19 height 19
type input "3"
click at [1352, 147] on form "Image Product Total Qty Monsieur Truffe 70% Dark Chocolate Native Plums 90g Onl…" at bounding box center [1362, 110] width 319 height 139
click at [1349, 146] on button "Increase 70% Dark Chocolate" at bounding box center [1346, 146] width 19 height 19
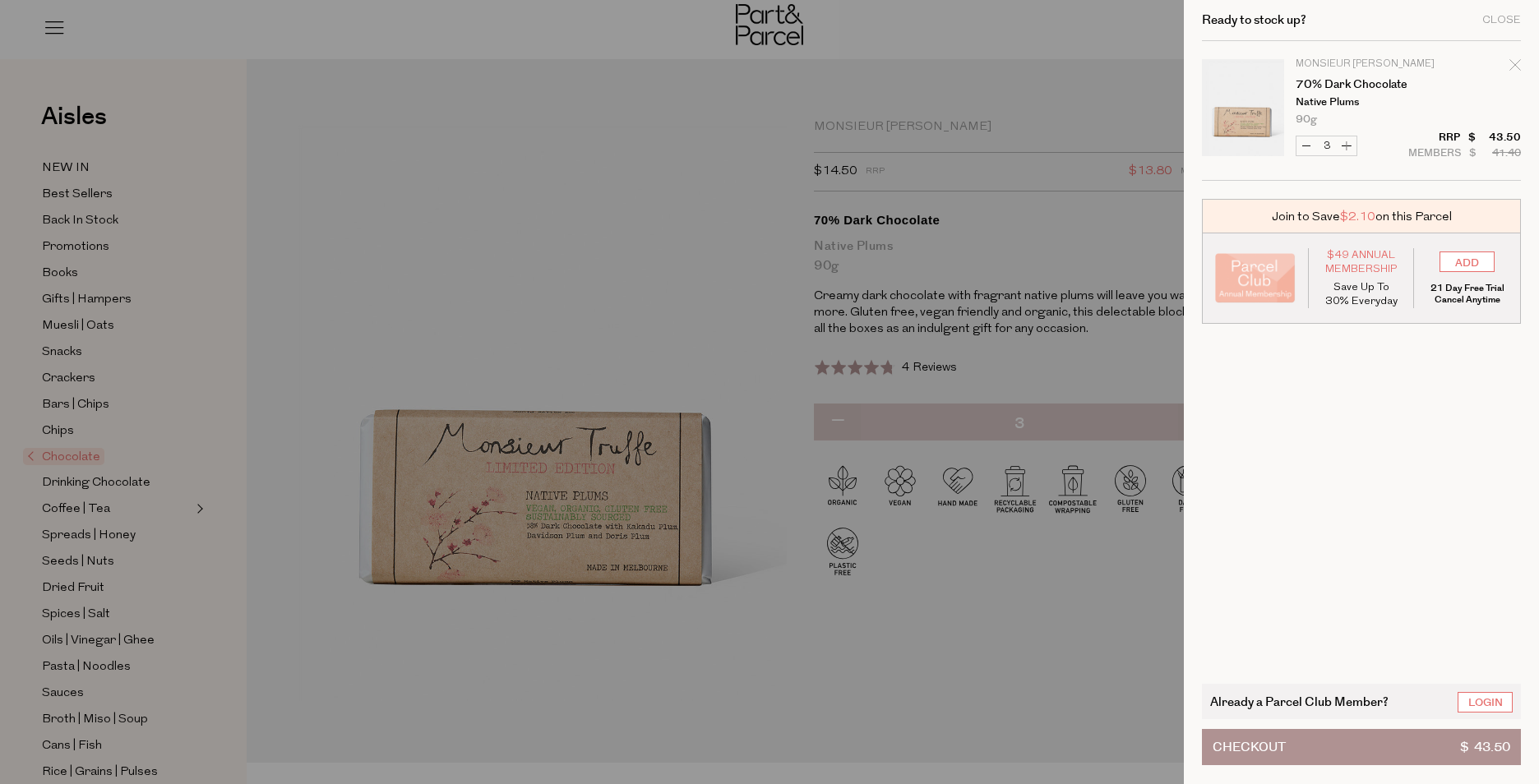
type input "4"
click at [1349, 146] on form "Image Product Total Qty Monsieur Truffe 70% Dark Chocolate Native Plums 90g Onl…" at bounding box center [1362, 110] width 319 height 139
click at [1349, 146] on button "Increase 70% Dark Chocolate" at bounding box center [1346, 146] width 19 height 19
type input "5"
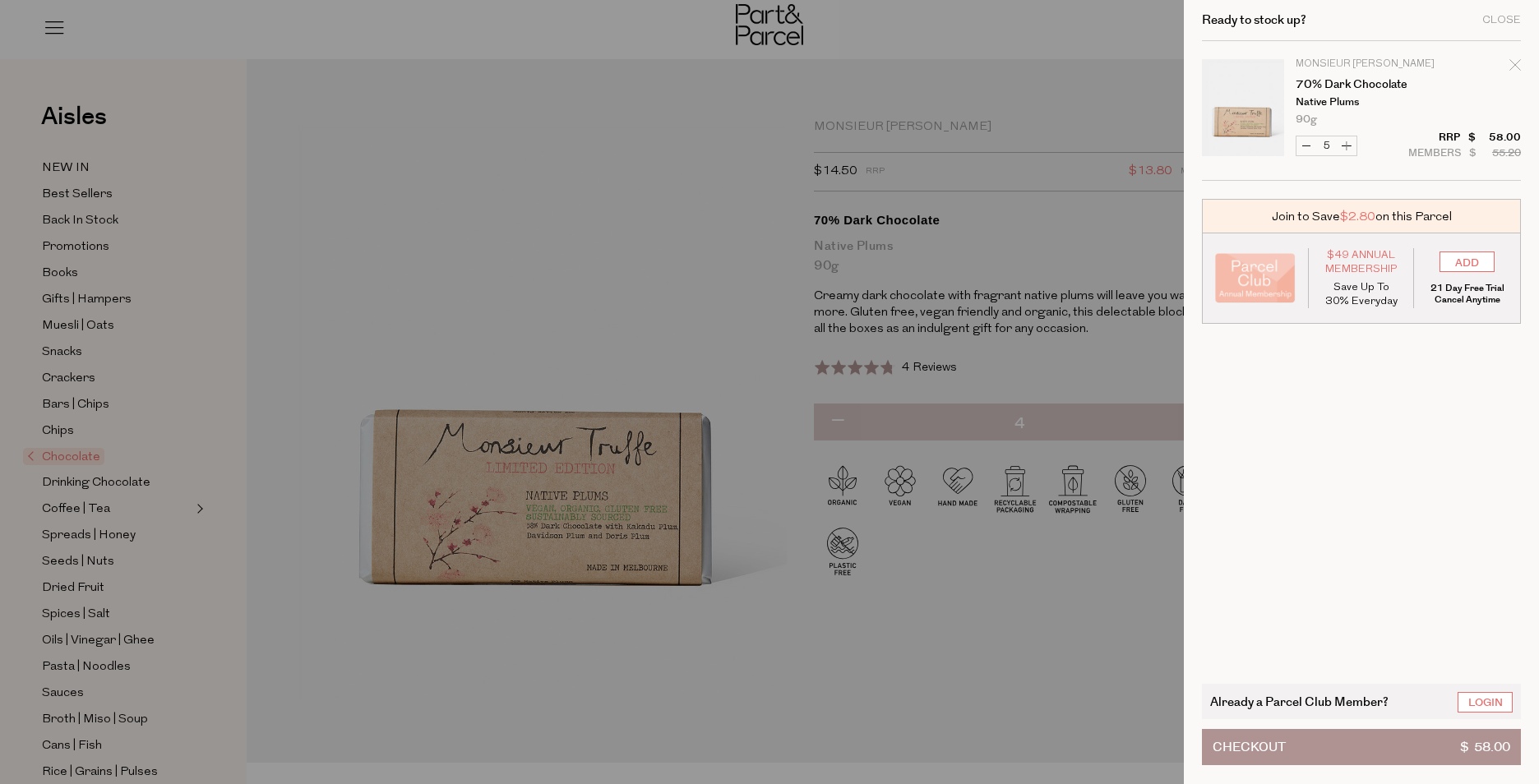
type input "5"
click at [1349, 146] on form "Image Product Total Qty Monsieur Truffe 70% Dark Chocolate Native Plums 90g Onl…" at bounding box center [1362, 110] width 319 height 139
click at [1344, 146] on button "Increase 70% Dark Chocolate" at bounding box center [1346, 146] width 19 height 19
type input "6"
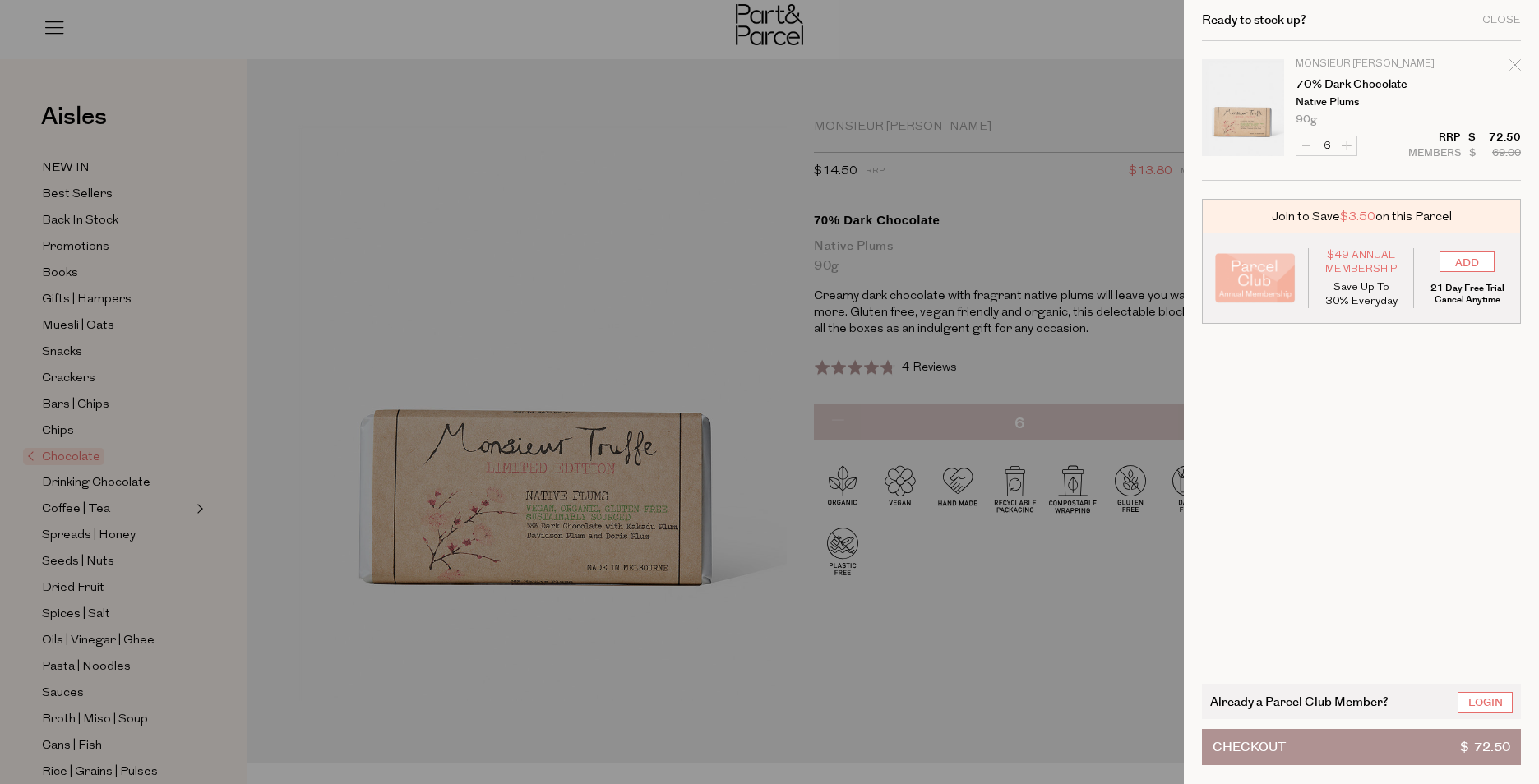
click at [1344, 146] on form "Image Product Total Qty Monsieur Truffe 70% Dark Chocolate Native Plums 90g Onl…" at bounding box center [1362, 110] width 319 height 139
click at [1344, 146] on button "Increase 70% Dark Chocolate" at bounding box center [1346, 146] width 19 height 19
type input "7"
click at [1353, 742] on button "Checkout $ 101.50" at bounding box center [1362, 746] width 319 height 36
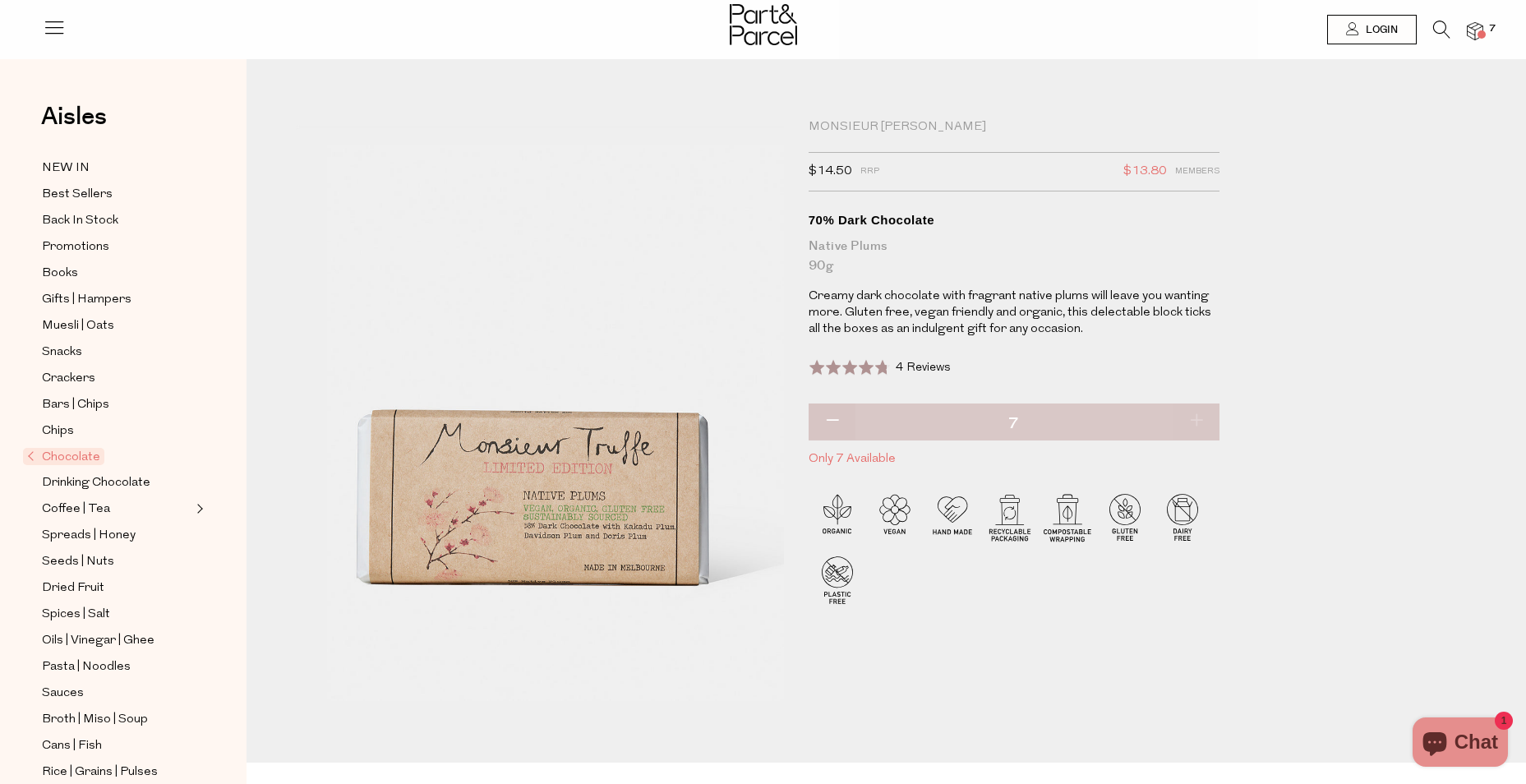
click at [754, 17] on img at bounding box center [763, 25] width 68 height 41
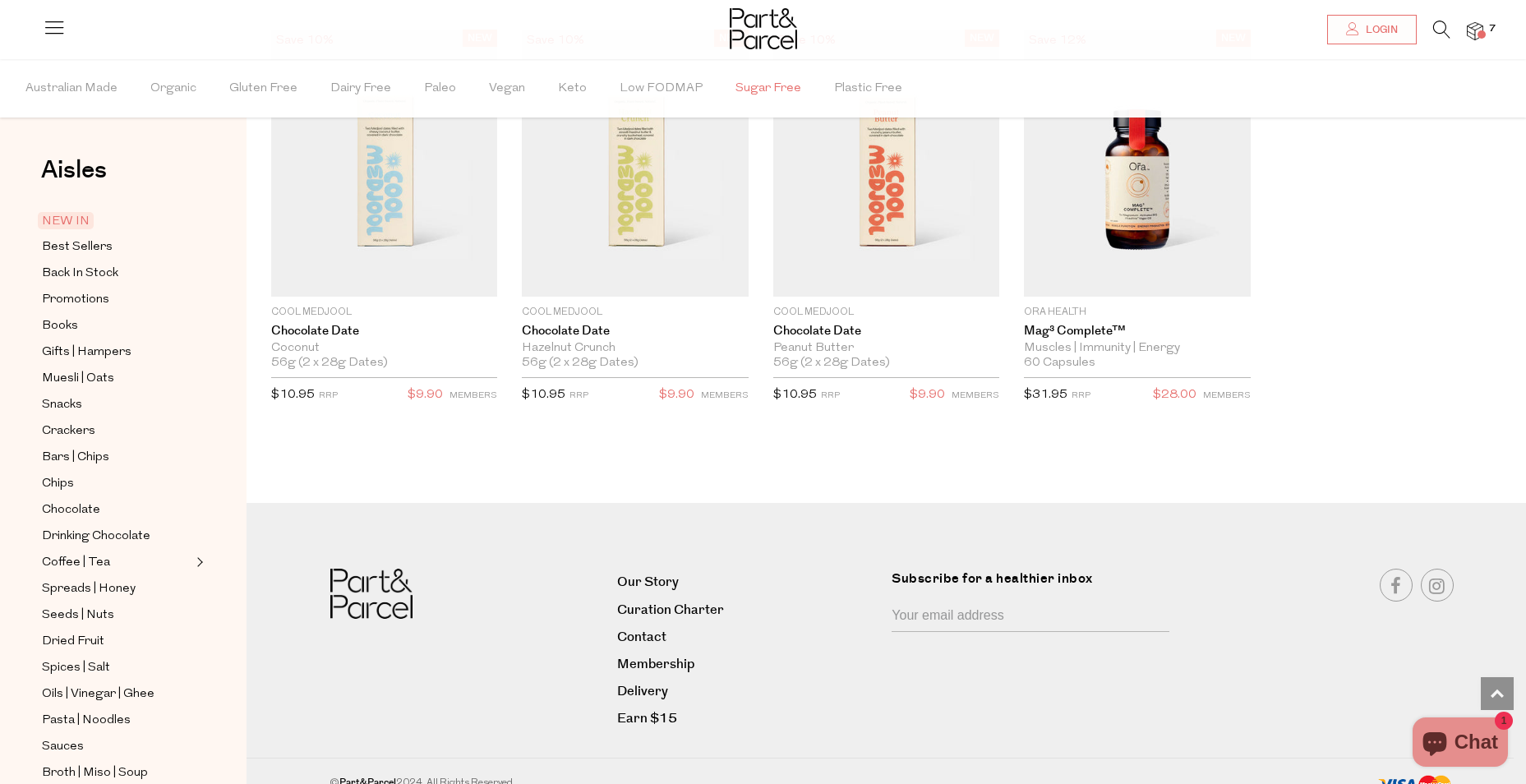
scroll to position [2436, 0]
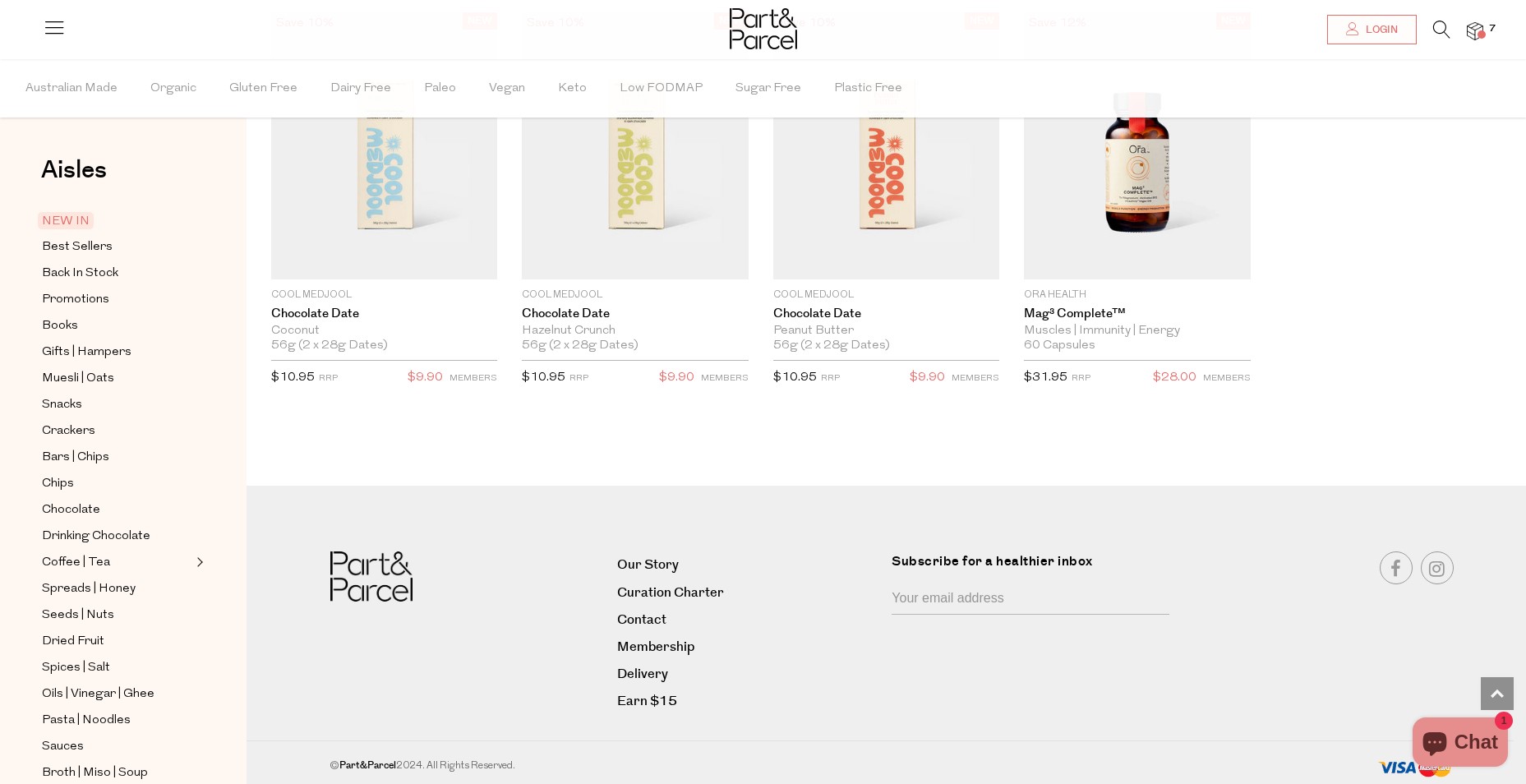
click at [375, 582] on img at bounding box center [372, 576] width 82 height 50
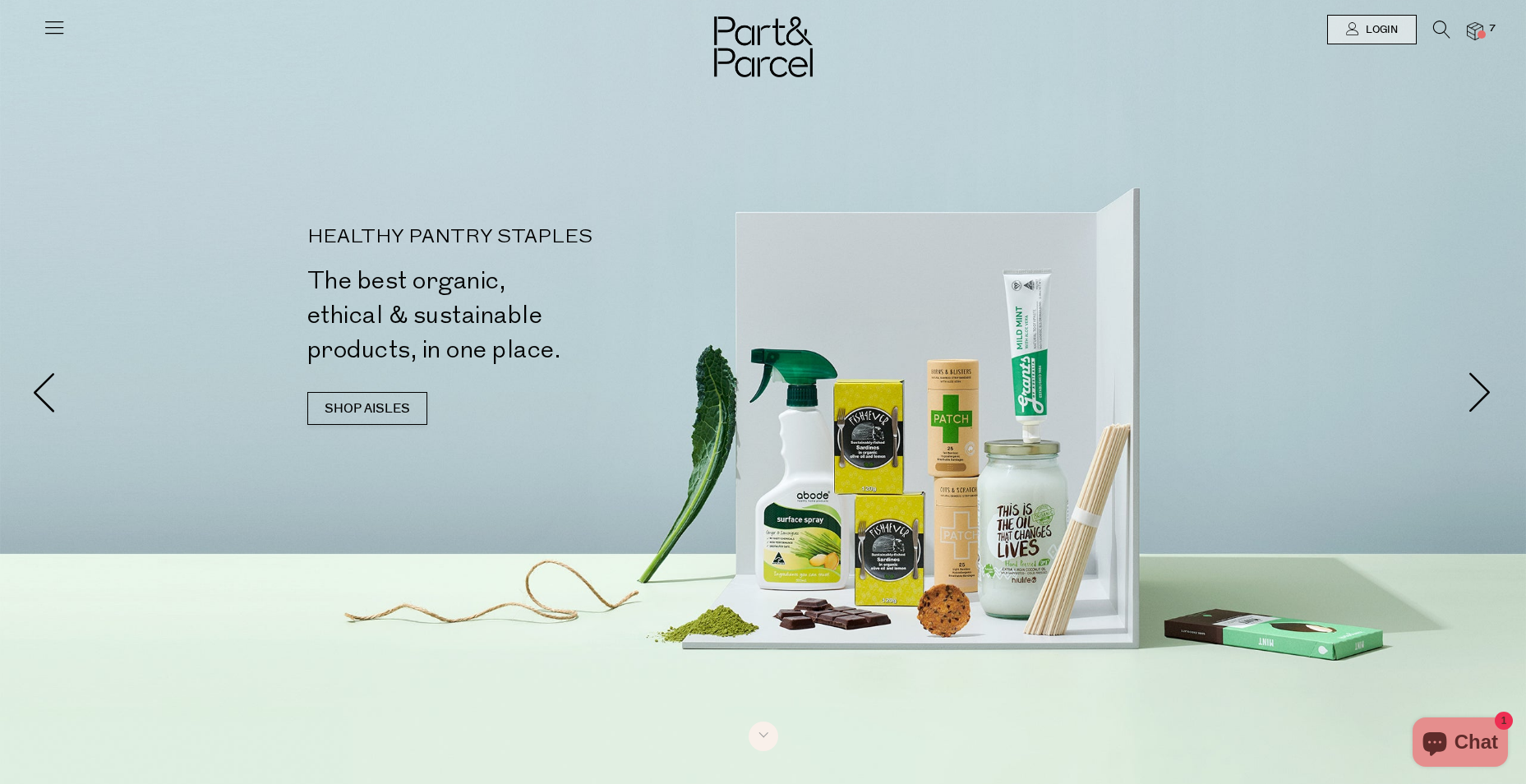
click at [54, 21] on icon at bounding box center [54, 27] width 23 height 23
